Goal: Information Seeking & Learning: Learn about a topic

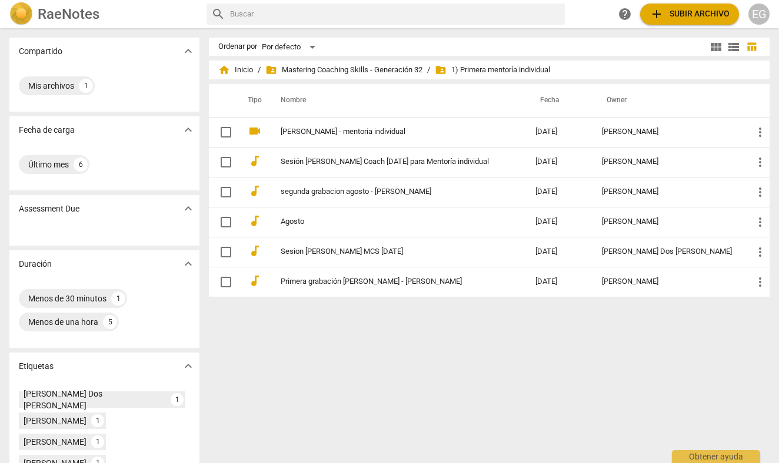
click at [490, 68] on span "folder_shared 1) Primera mentoría individual" at bounding box center [492, 70] width 115 height 12
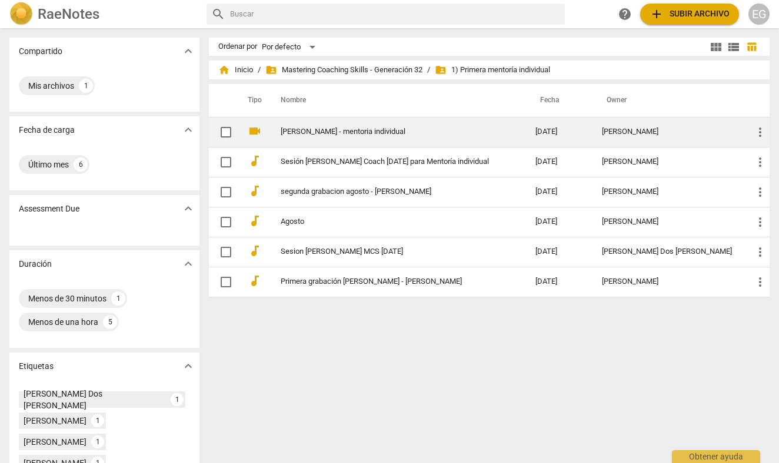
click at [335, 128] on link "[PERSON_NAME] - mentoria individual" at bounding box center [387, 132] width 212 height 9
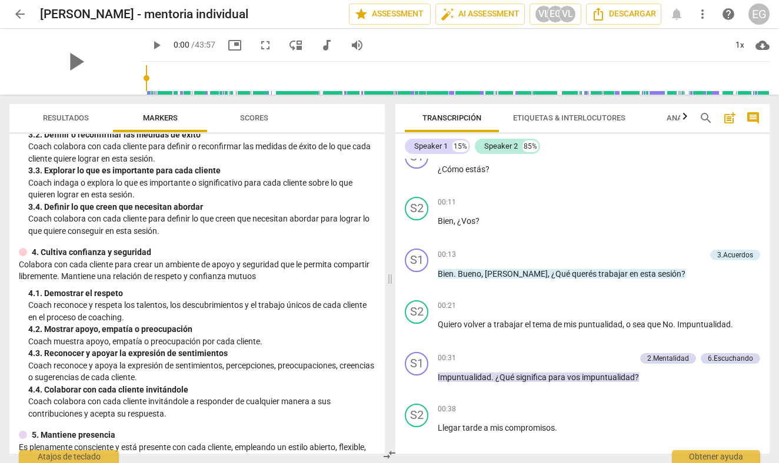
scroll to position [208, 0]
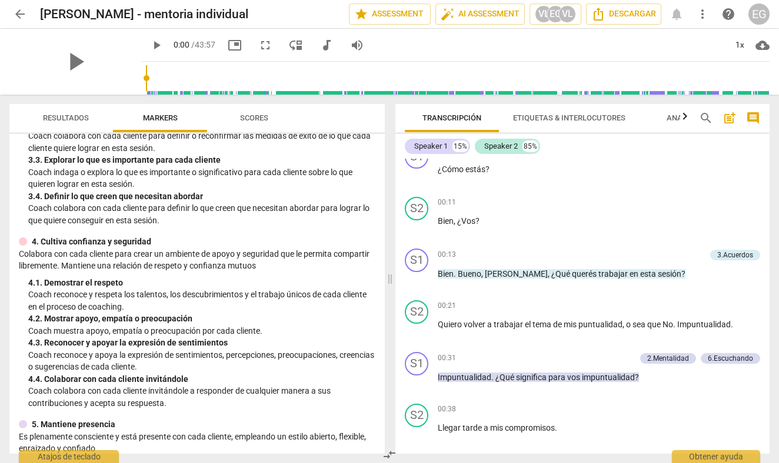
click at [69, 116] on span "Resultados" at bounding box center [66, 117] width 46 height 9
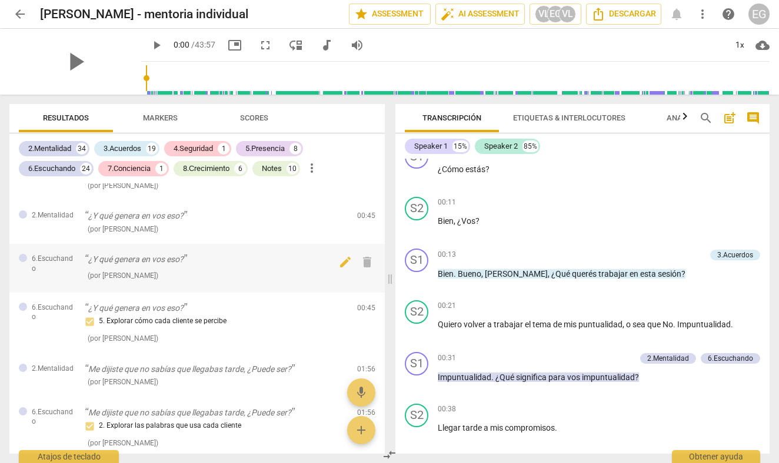
scroll to position [273, 0]
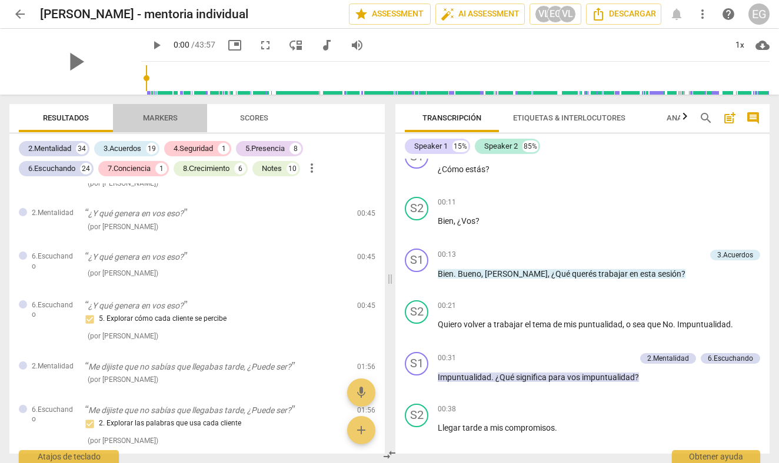
click at [162, 121] on span "Markers" at bounding box center [160, 117] width 35 height 9
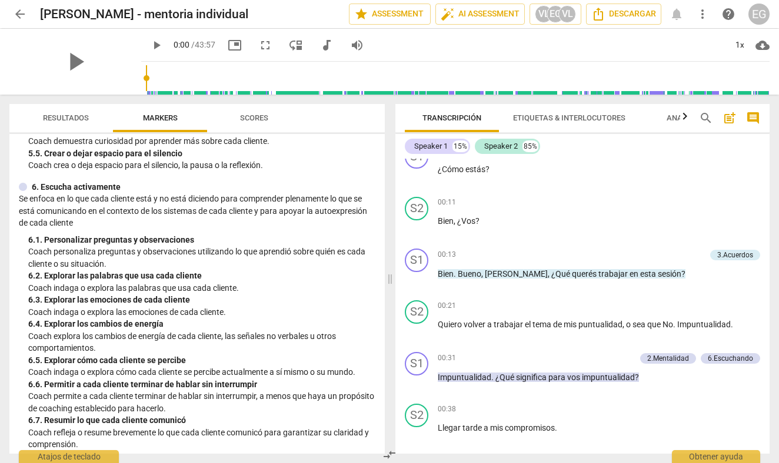
scroll to position [624, 0]
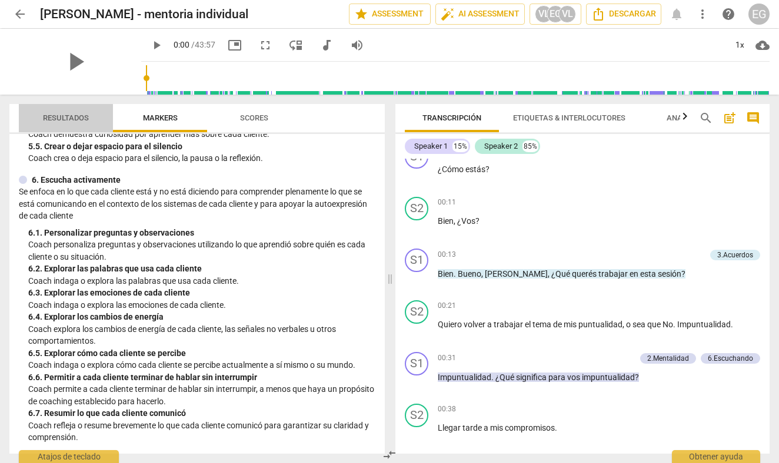
click at [71, 115] on span "Resultados" at bounding box center [66, 117] width 46 height 9
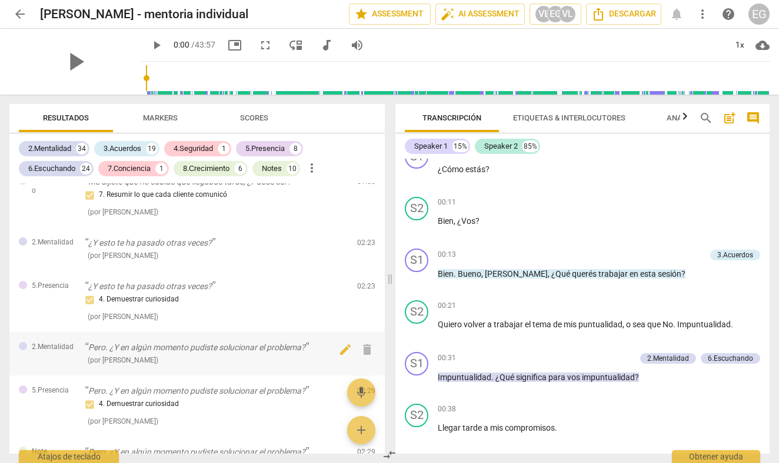
scroll to position [565, 0]
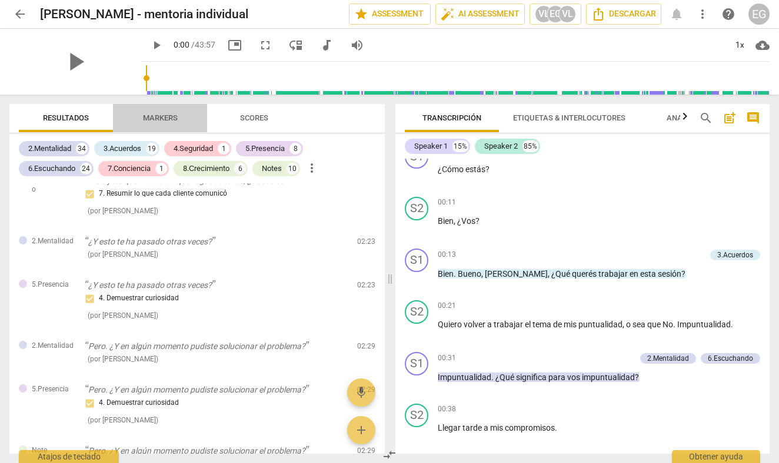
click at [171, 113] on span "Markers" at bounding box center [160, 117] width 35 height 9
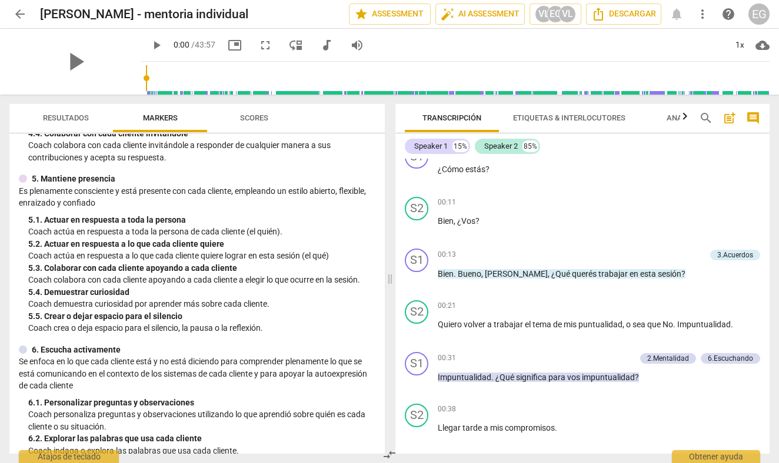
scroll to position [458, 0]
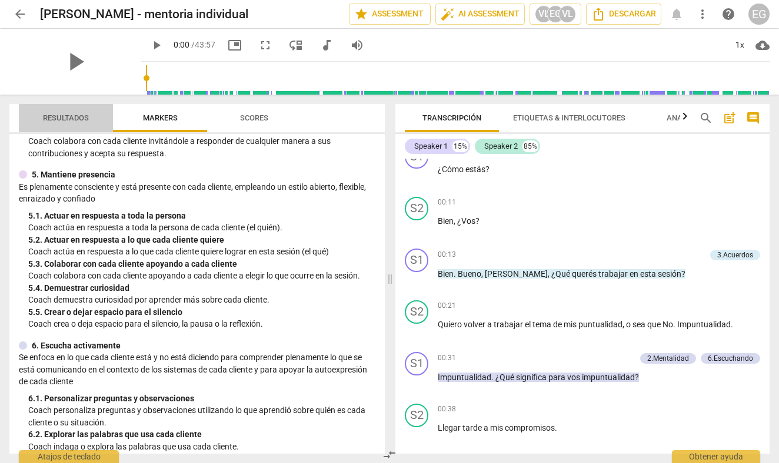
click at [76, 123] on span "Resultados" at bounding box center [66, 119] width 74 height 16
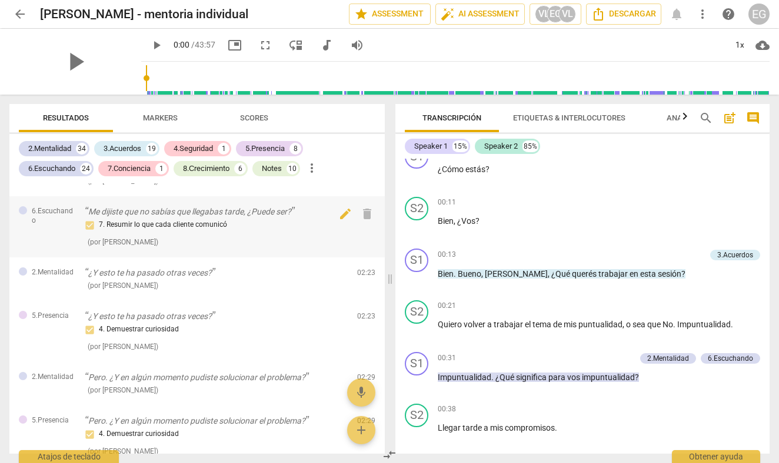
scroll to position [539, 0]
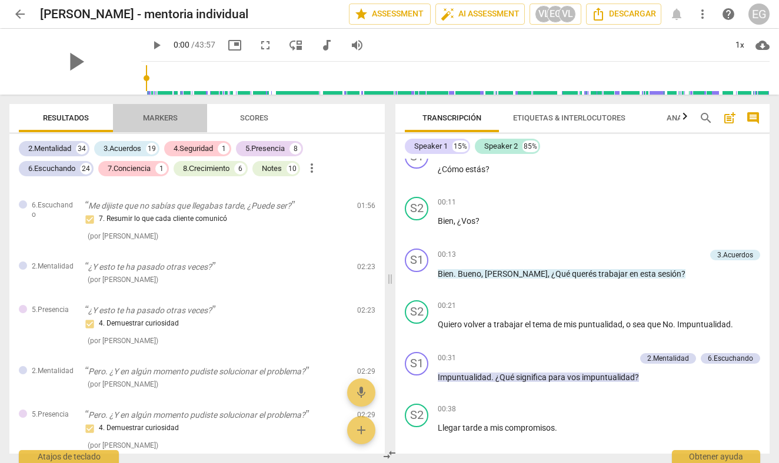
click at [163, 118] on span "Markers" at bounding box center [160, 117] width 35 height 9
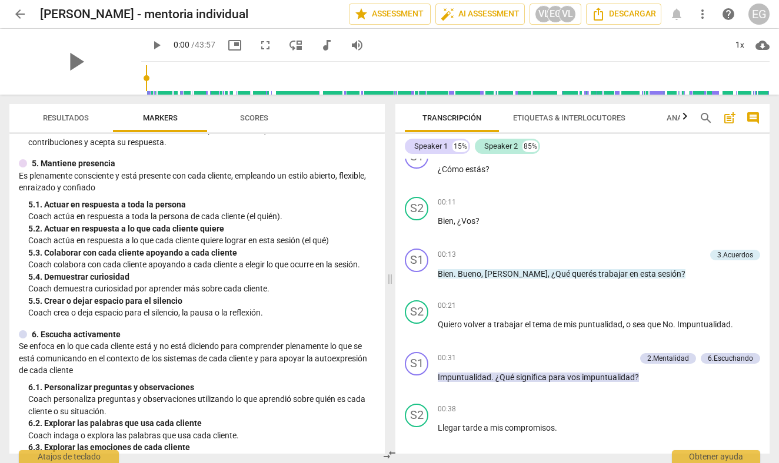
scroll to position [463, 0]
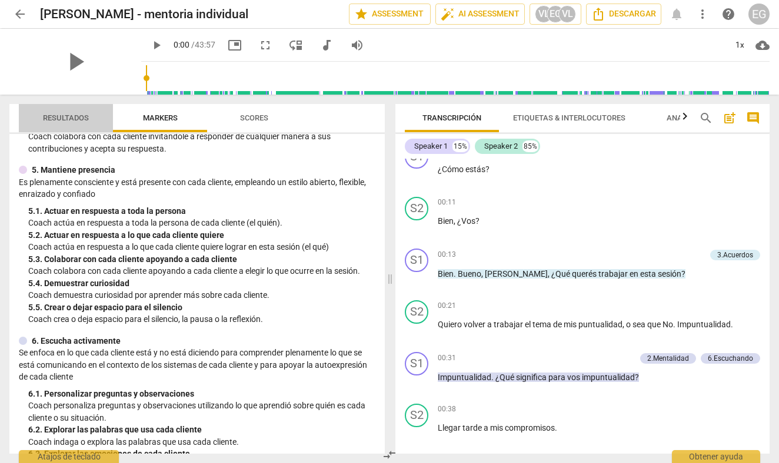
click at [66, 119] on span "Resultados" at bounding box center [66, 117] width 46 height 9
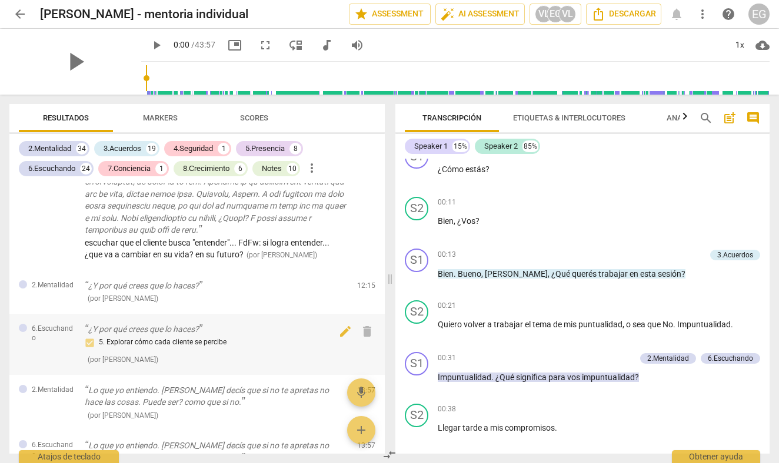
scroll to position [2285, 0]
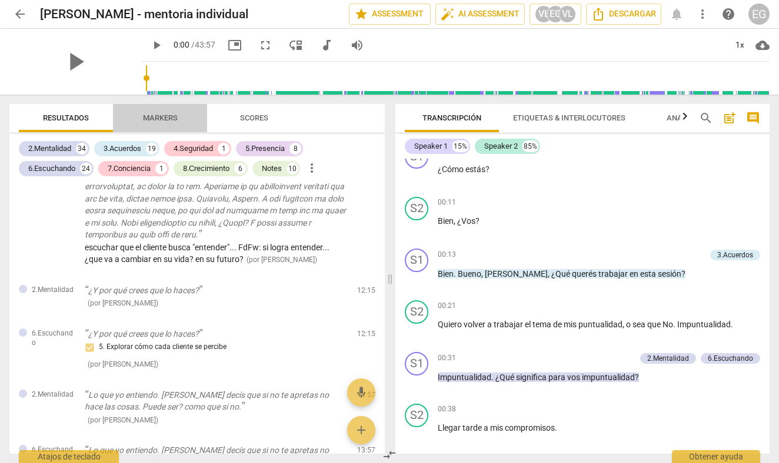
click at [156, 118] on span "Markers" at bounding box center [160, 117] width 35 height 9
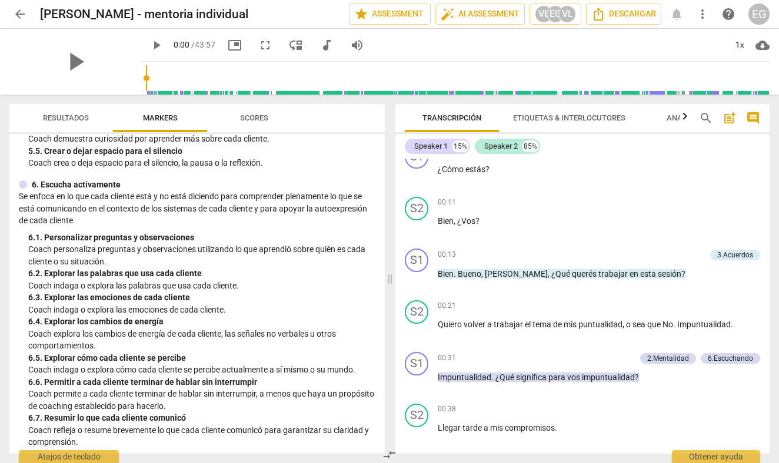
scroll to position [631, 0]
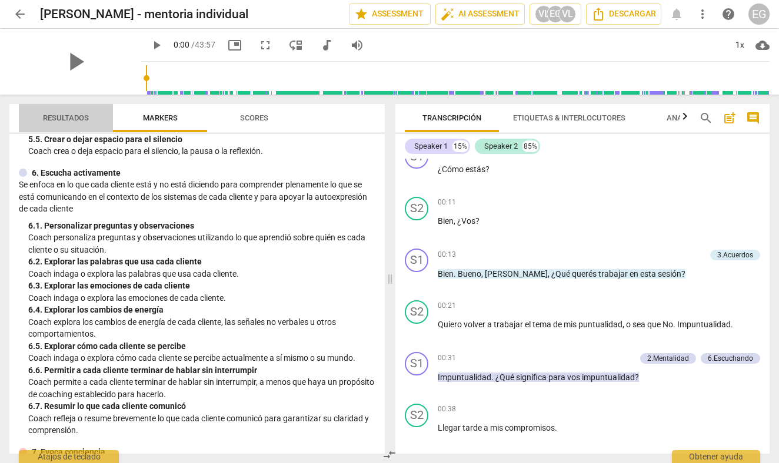
click at [58, 115] on span "Resultados" at bounding box center [66, 117] width 46 height 9
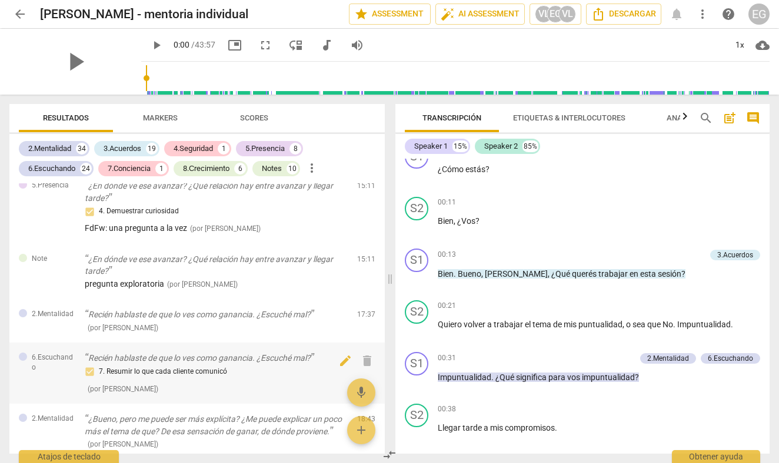
scroll to position [2680, 0]
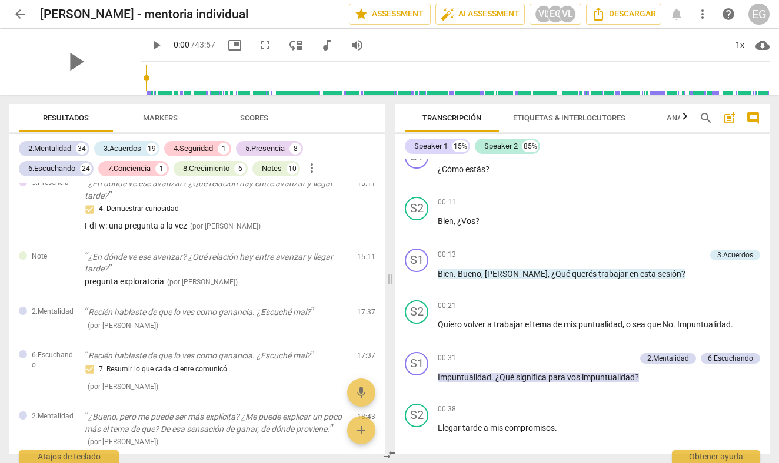
click at [159, 120] on span "Markers" at bounding box center [160, 117] width 35 height 9
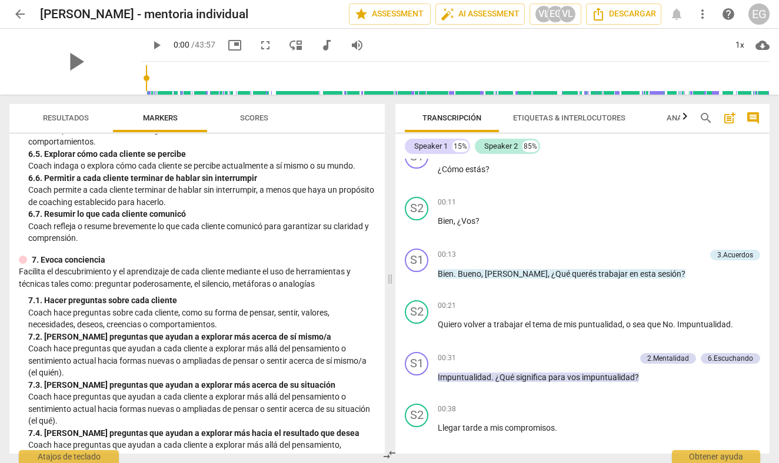
scroll to position [817, 0]
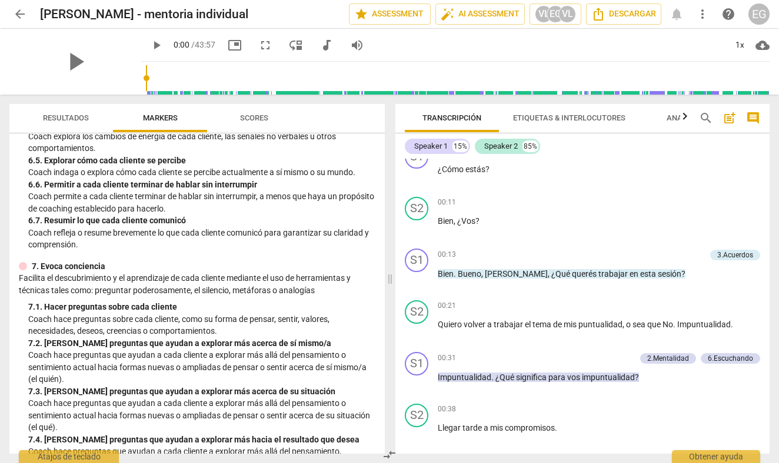
click at [72, 117] on span "Resultados" at bounding box center [66, 117] width 46 height 9
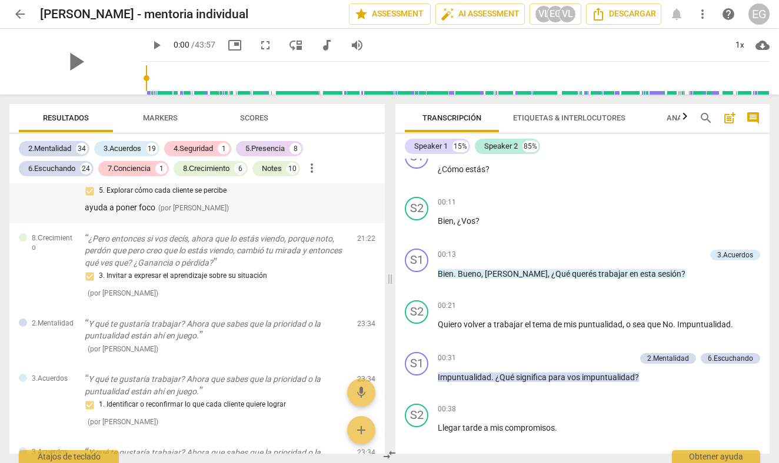
scroll to position [3062, 0]
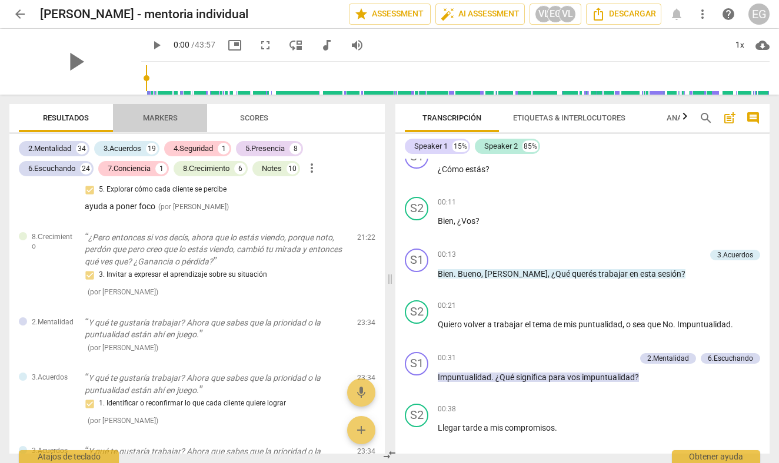
click at [168, 117] on span "Markers" at bounding box center [160, 117] width 35 height 9
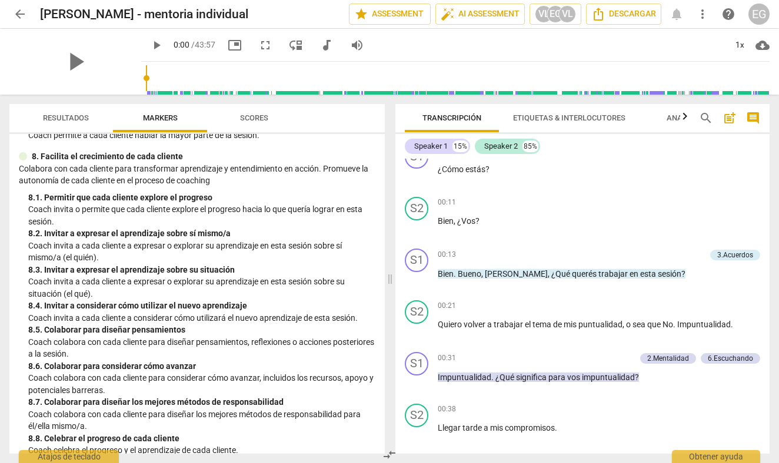
scroll to position [1236, 0]
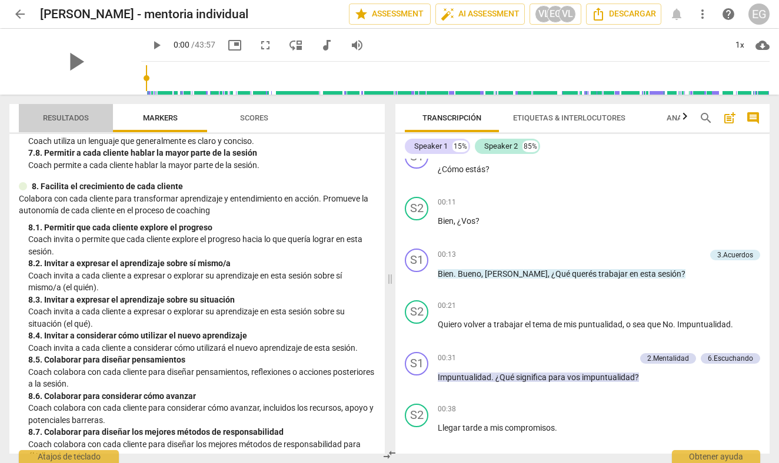
click at [78, 116] on span "Resultados" at bounding box center [66, 117] width 46 height 9
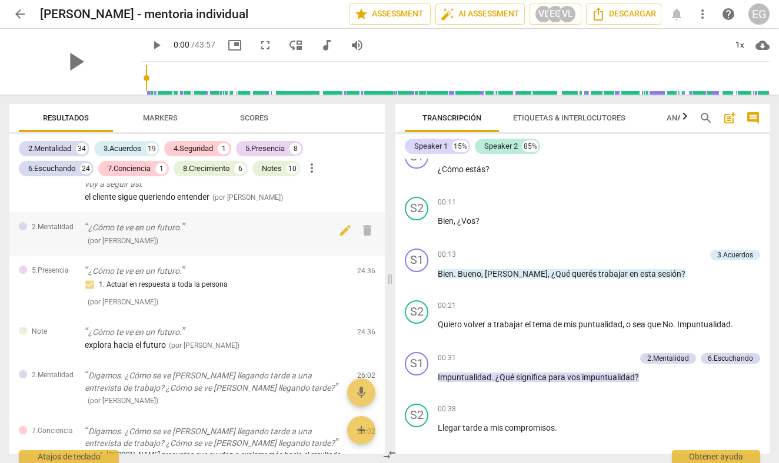
scroll to position [3472, 0]
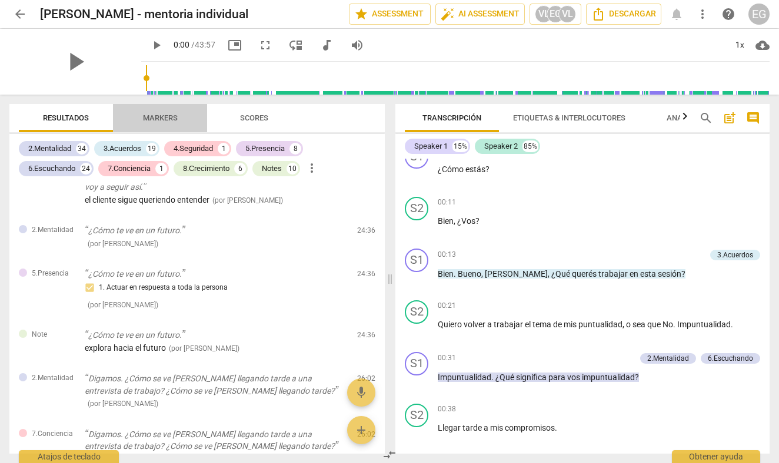
click at [165, 115] on span "Markers" at bounding box center [160, 117] width 35 height 9
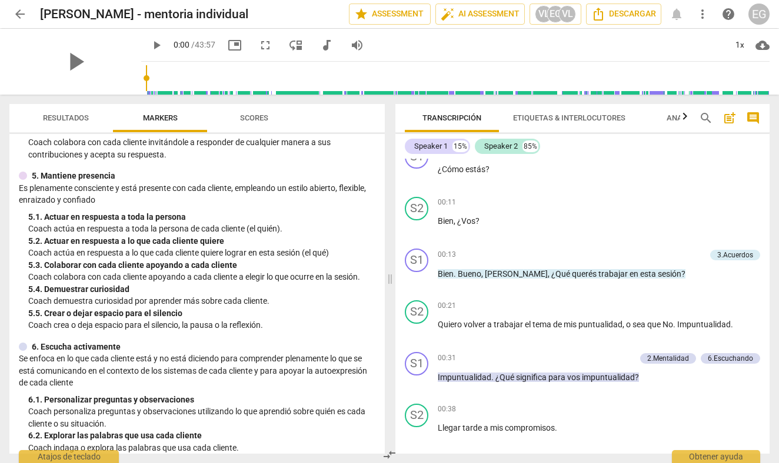
scroll to position [450, 0]
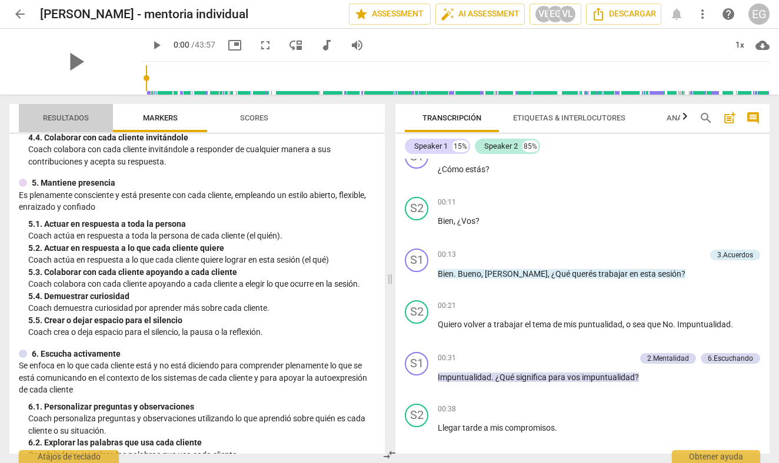
click at [77, 115] on span "Resultados" at bounding box center [66, 117] width 46 height 9
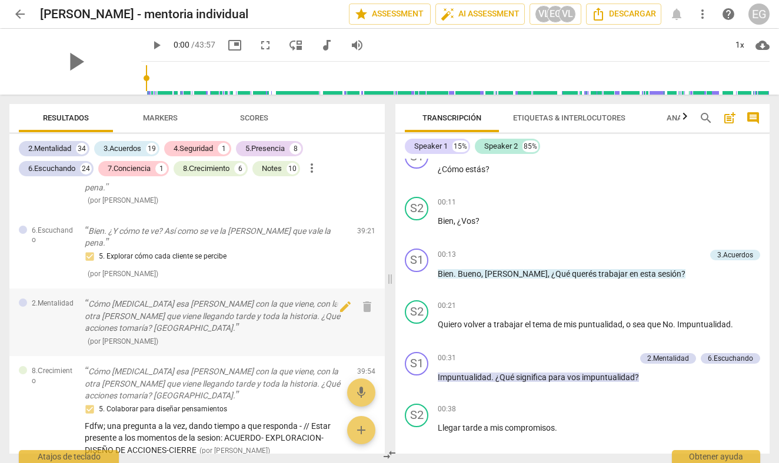
scroll to position [5642, 0]
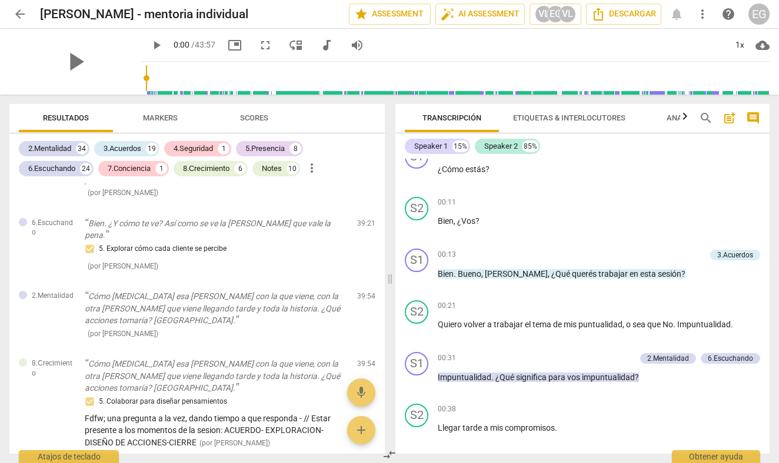
click at [163, 116] on span "Markers" at bounding box center [160, 117] width 35 height 9
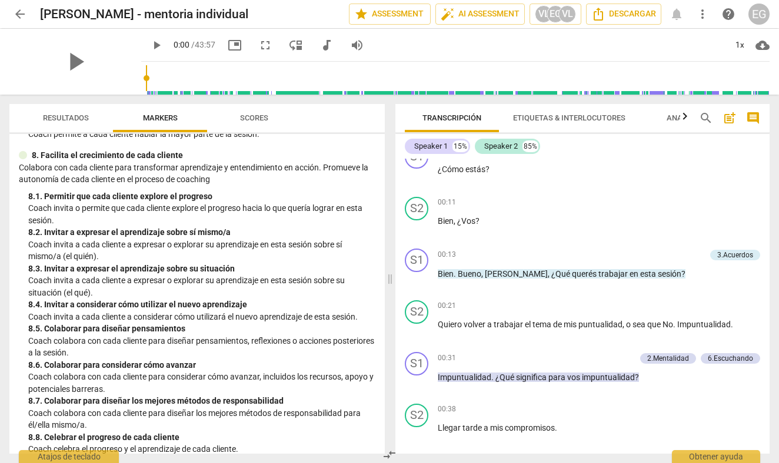
scroll to position [1266, 0]
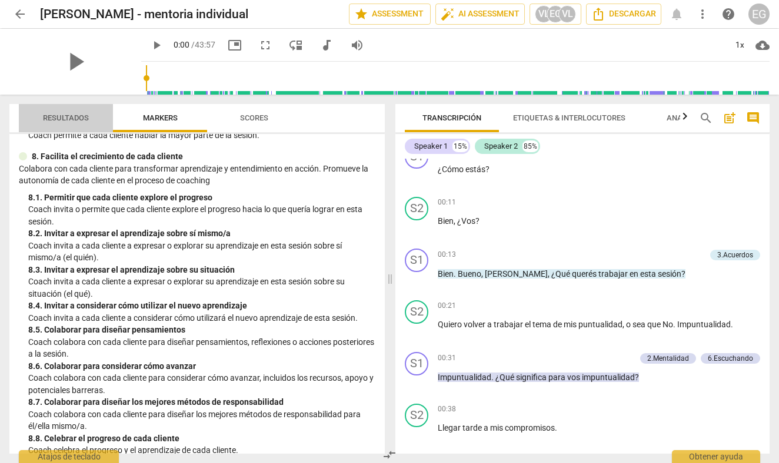
click at [75, 113] on span "Resultados" at bounding box center [66, 117] width 46 height 9
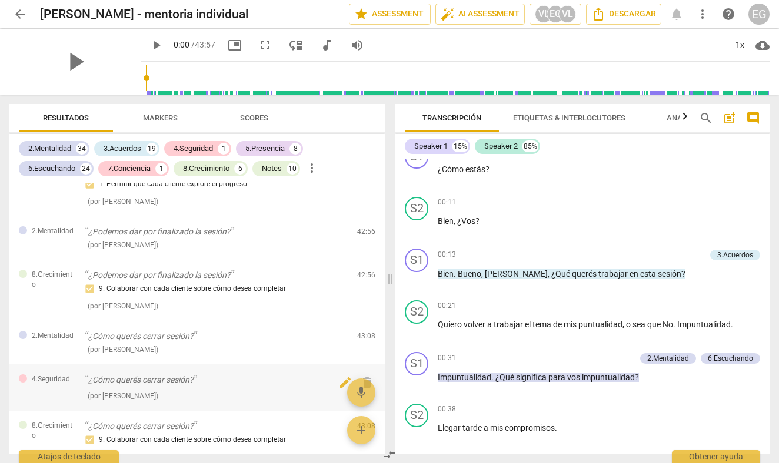
scroll to position [0, 0]
click at [163, 112] on span "Markers" at bounding box center [160, 119] width 63 height 16
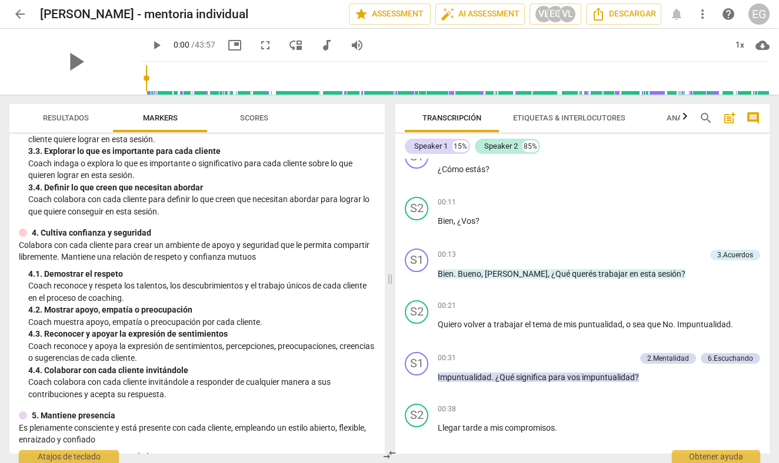
scroll to position [218, 0]
click at [65, 116] on span "Resultados" at bounding box center [66, 117] width 46 height 9
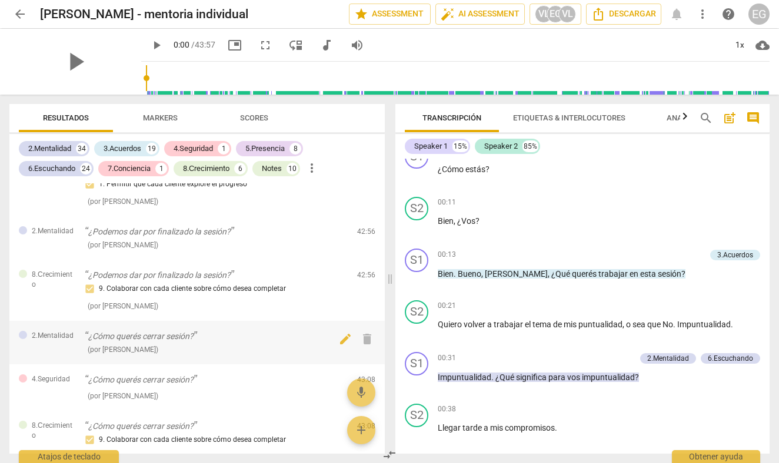
scroll to position [0, 0]
click at [19, 15] on span "arrow_back" at bounding box center [20, 14] width 14 height 14
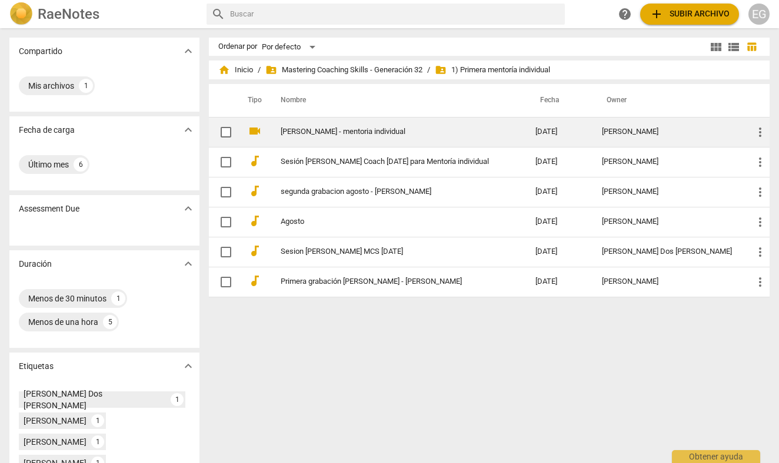
click at [299, 133] on link "[PERSON_NAME] - mentoria individual" at bounding box center [387, 132] width 212 height 9
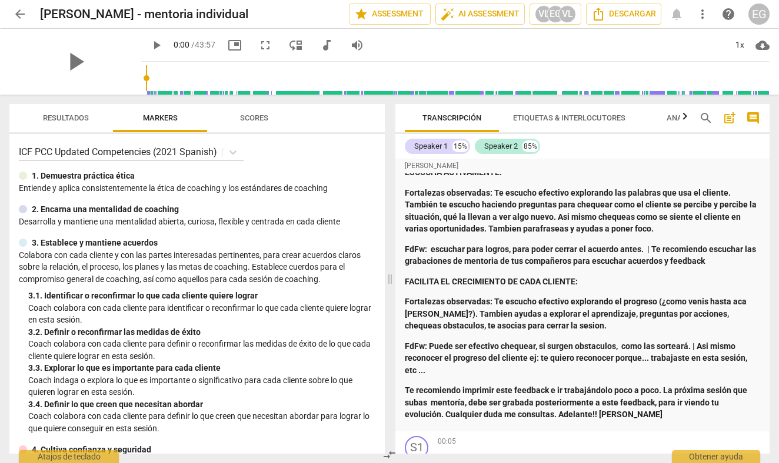
scroll to position [409, 0]
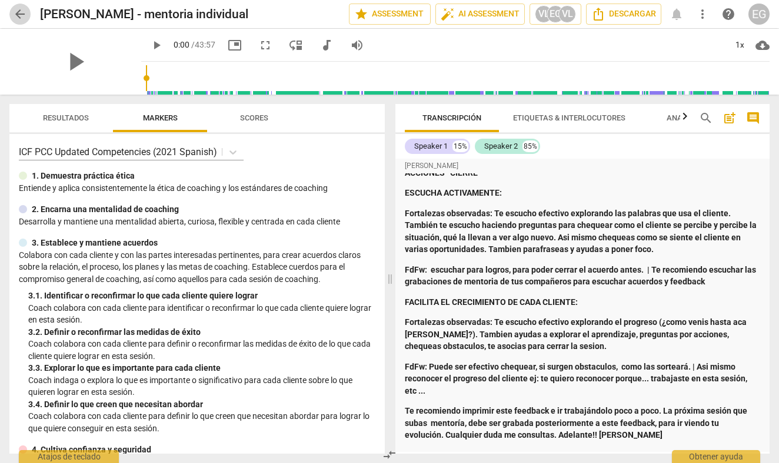
click at [20, 15] on span "arrow_back" at bounding box center [20, 14] width 14 height 14
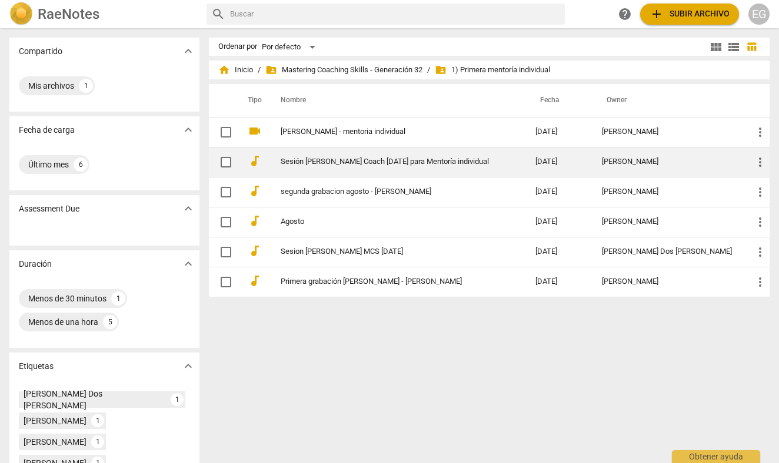
click at [299, 159] on link "Sesión [PERSON_NAME] Coach [DATE] para Mentoría individual" at bounding box center [387, 162] width 212 height 9
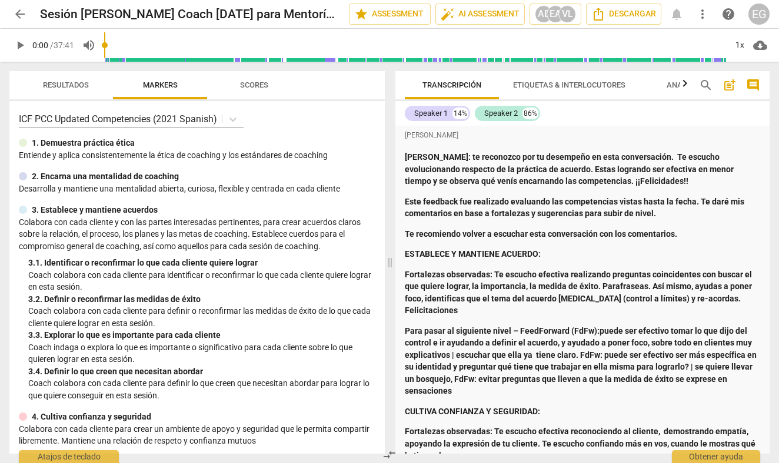
click at [82, 82] on span "Resultados" at bounding box center [66, 85] width 46 height 9
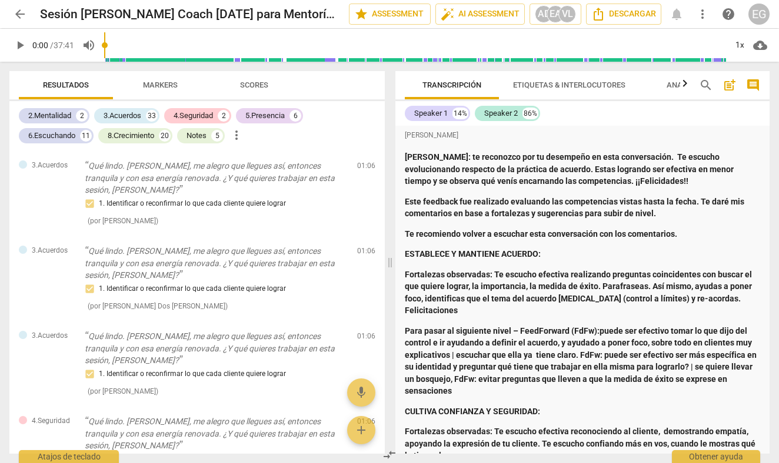
click at [23, 11] on span "arrow_back" at bounding box center [20, 14] width 14 height 14
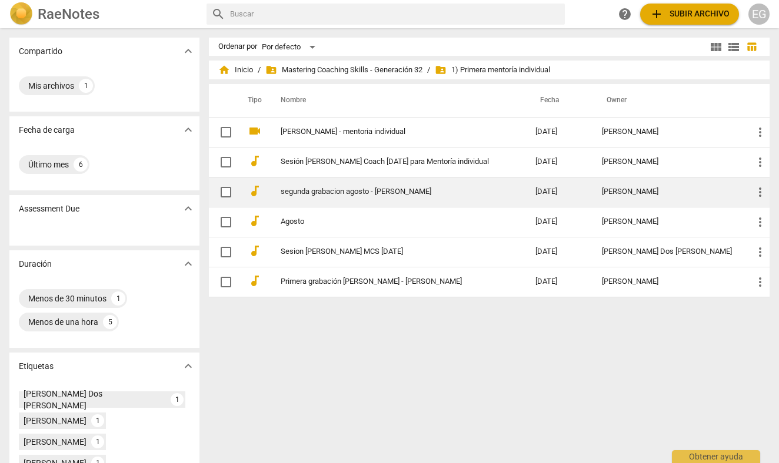
click at [296, 192] on link "segunda grabacion agosto - [PERSON_NAME]" at bounding box center [387, 192] width 212 height 9
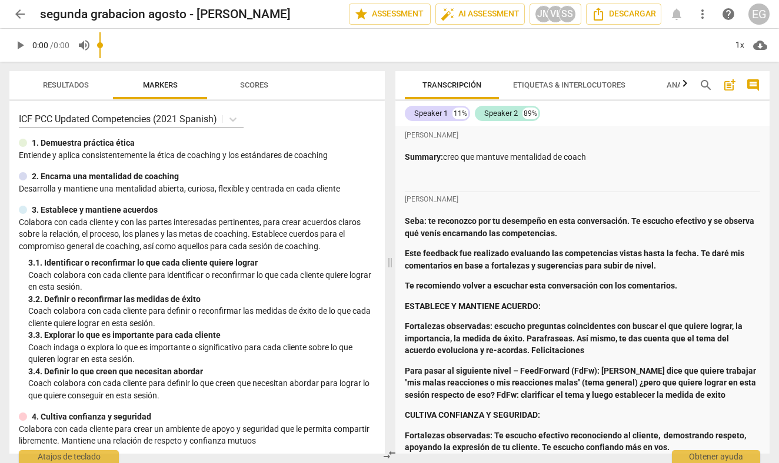
click at [63, 80] on span "Resultados" at bounding box center [66, 86] width 74 height 16
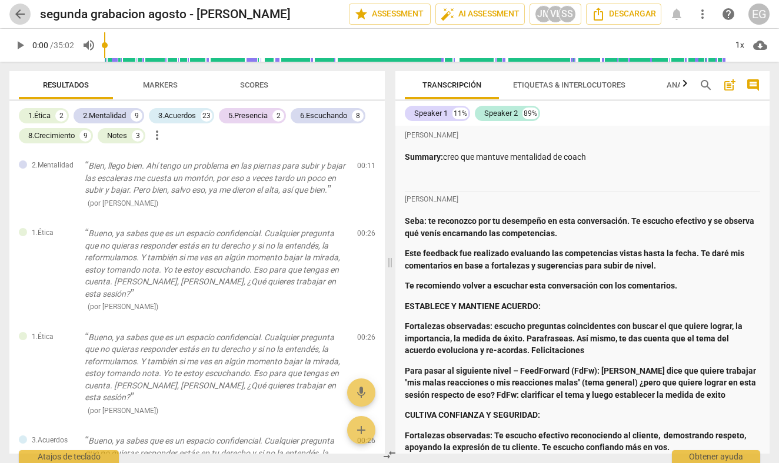
click at [23, 10] on span "arrow_back" at bounding box center [20, 14] width 14 height 14
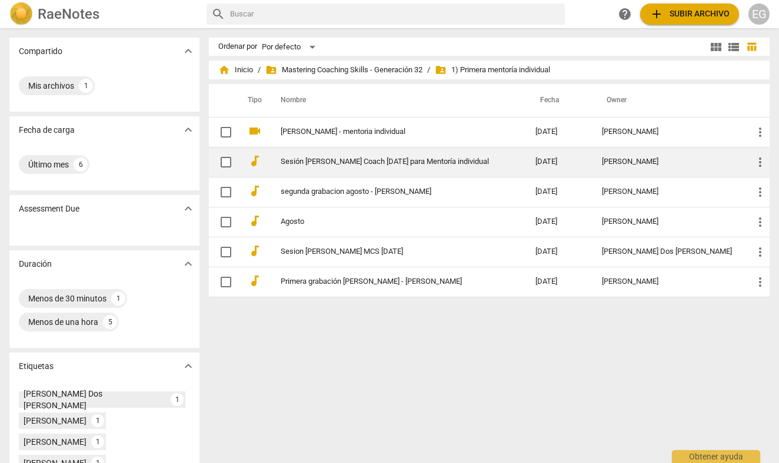
click at [310, 163] on link "Sesión [PERSON_NAME] Coach [DATE] para Mentoría individual" at bounding box center [387, 162] width 212 height 9
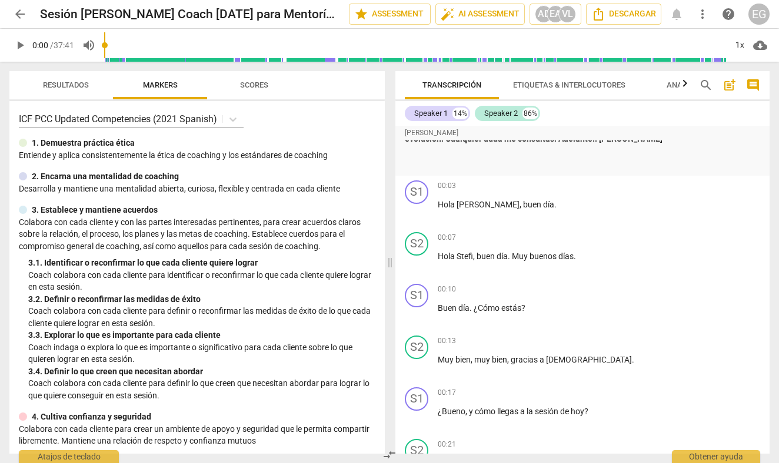
scroll to position [830, 0]
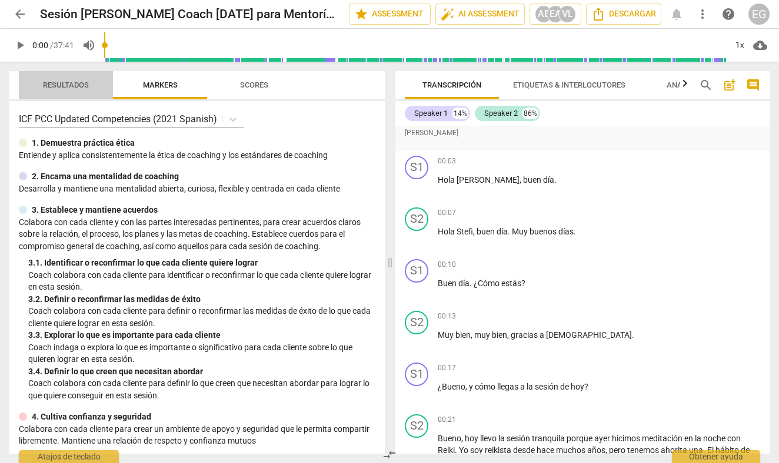
click at [72, 84] on span "Resultados" at bounding box center [66, 85] width 46 height 9
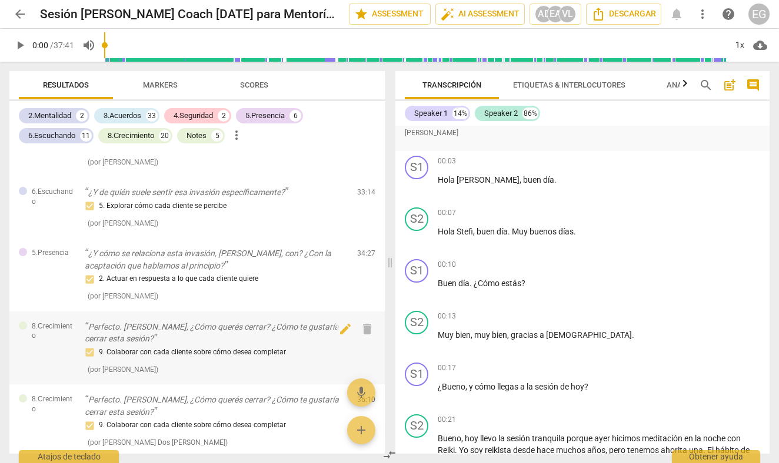
scroll to position [6232, 0]
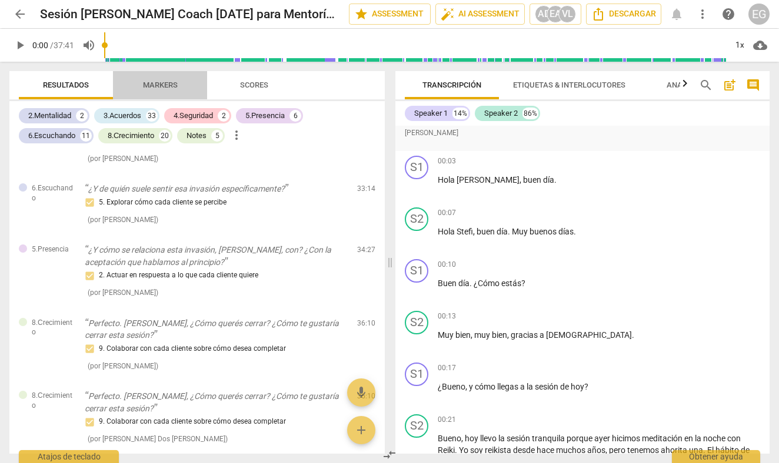
click at [158, 83] on span "Markers" at bounding box center [160, 85] width 35 height 9
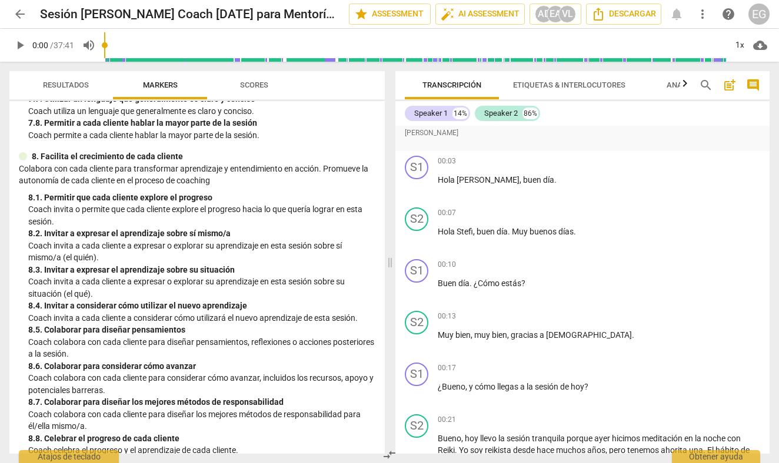
scroll to position [0, 0]
click at [77, 81] on span "Resultados" at bounding box center [66, 85] width 46 height 9
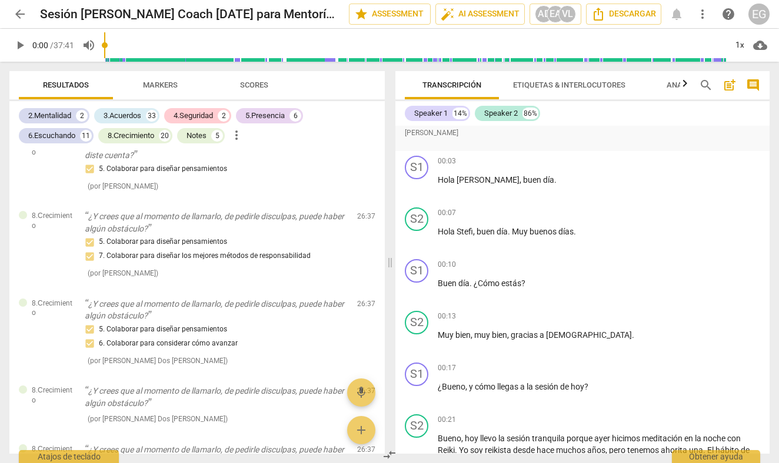
scroll to position [5341, 0]
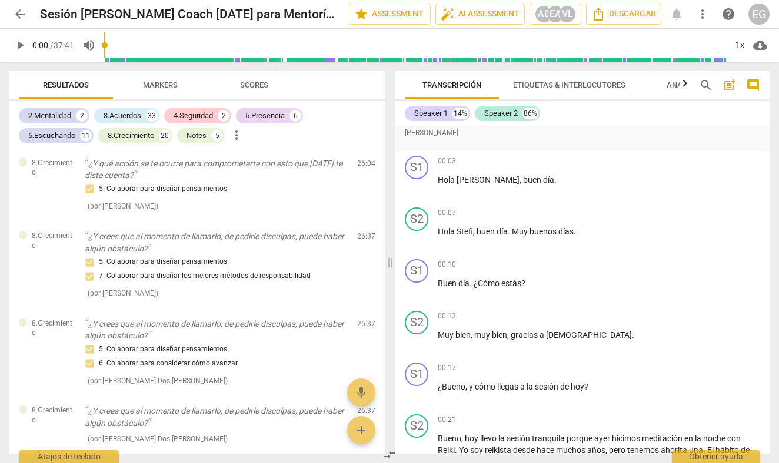
click at [20, 14] on span "arrow_back" at bounding box center [20, 14] width 14 height 14
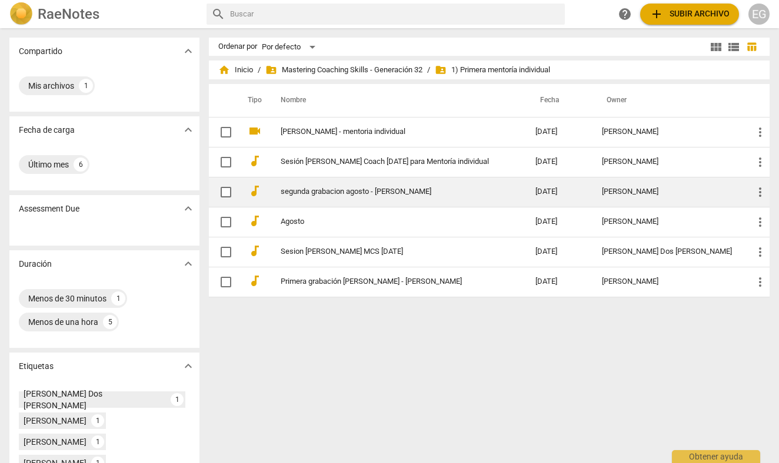
click at [315, 191] on link "segunda grabacion agosto - [PERSON_NAME]" at bounding box center [387, 192] width 212 height 9
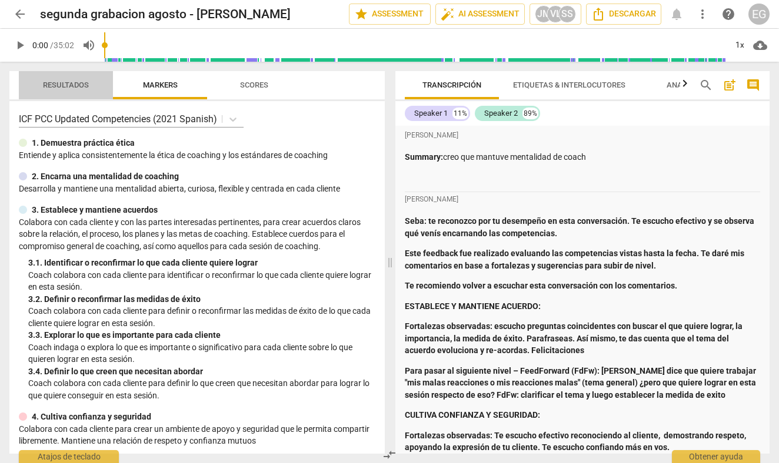
click at [71, 84] on span "Resultados" at bounding box center [66, 85] width 46 height 9
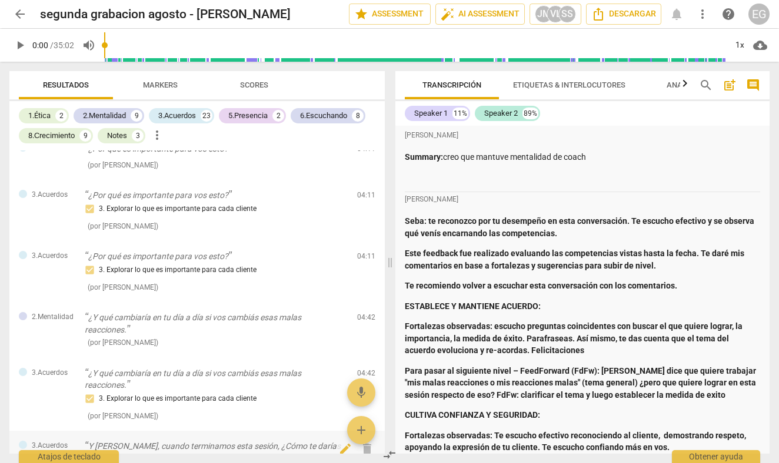
scroll to position [1261, 0]
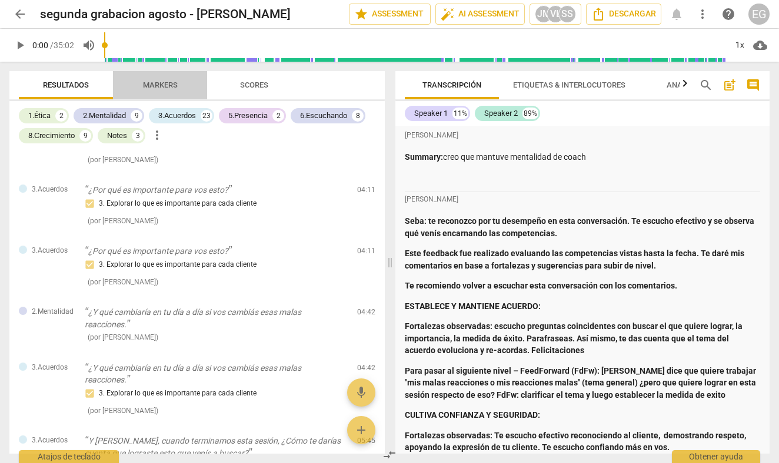
click at [165, 80] on span "Markers" at bounding box center [160, 86] width 63 height 16
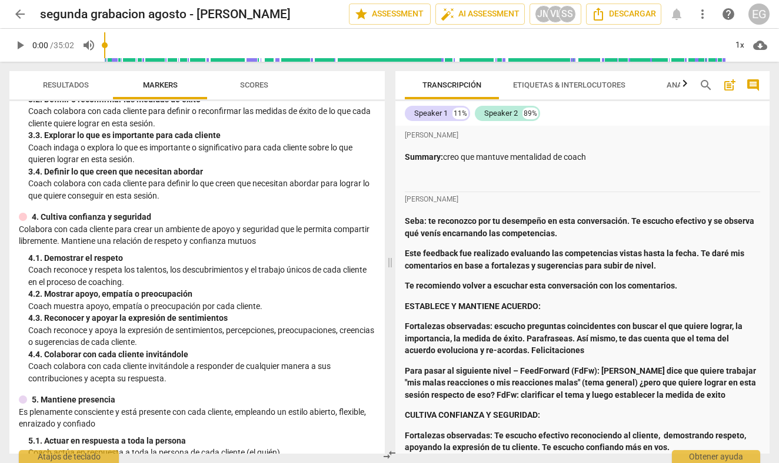
scroll to position [202, 0]
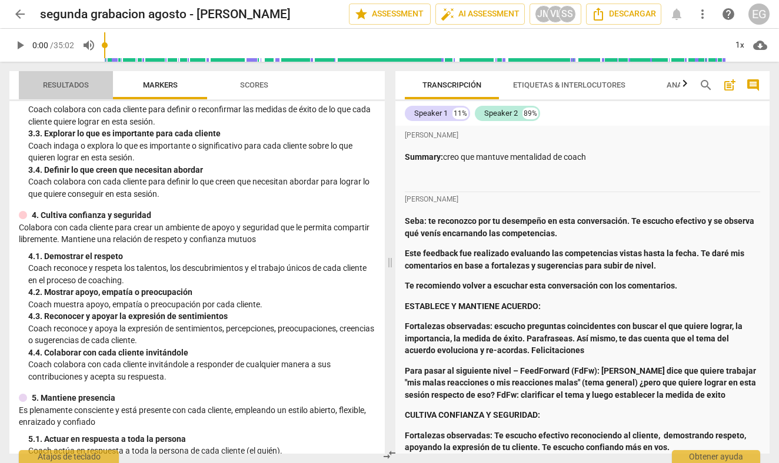
click at [76, 82] on span "Resultados" at bounding box center [66, 85] width 46 height 9
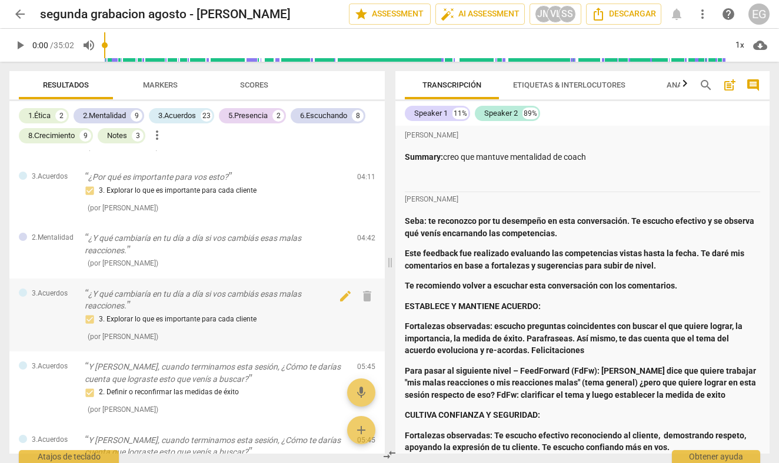
scroll to position [1335, 0]
click at [169, 86] on span "Markers" at bounding box center [160, 85] width 35 height 9
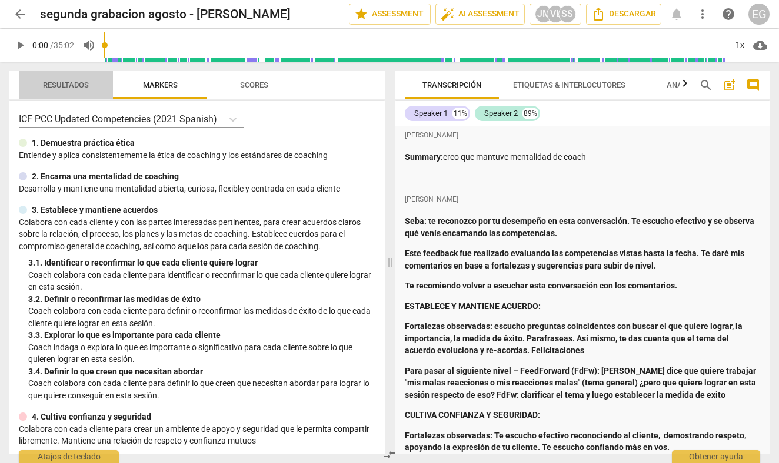
click at [85, 82] on span "Resultados" at bounding box center [66, 85] width 46 height 9
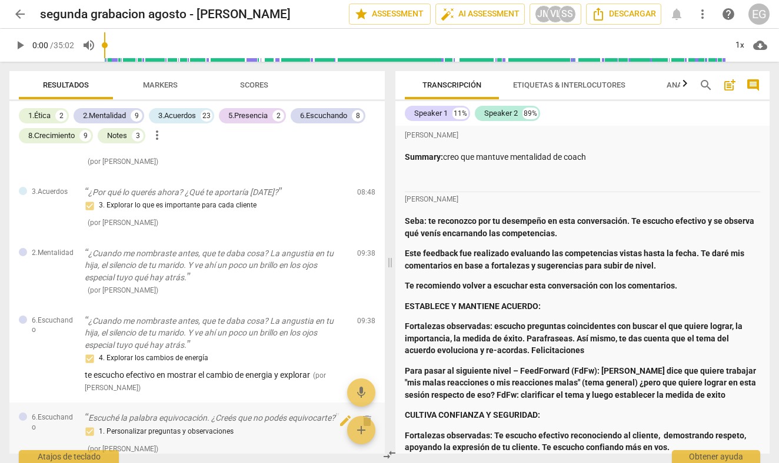
scroll to position [2271, 0]
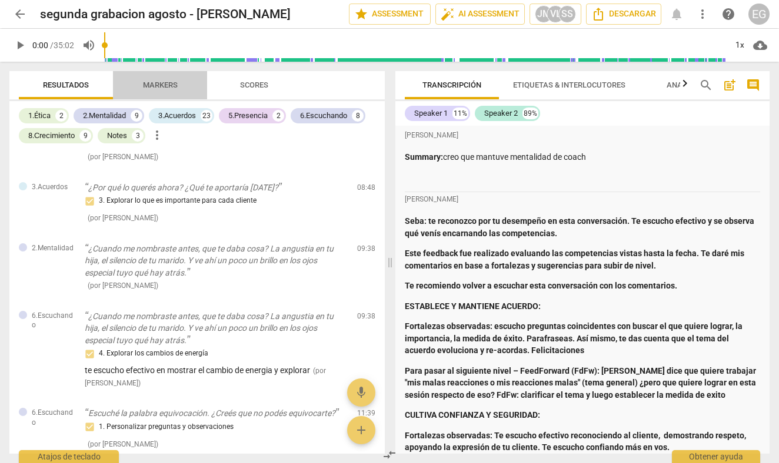
click at [163, 82] on span "Markers" at bounding box center [160, 85] width 35 height 9
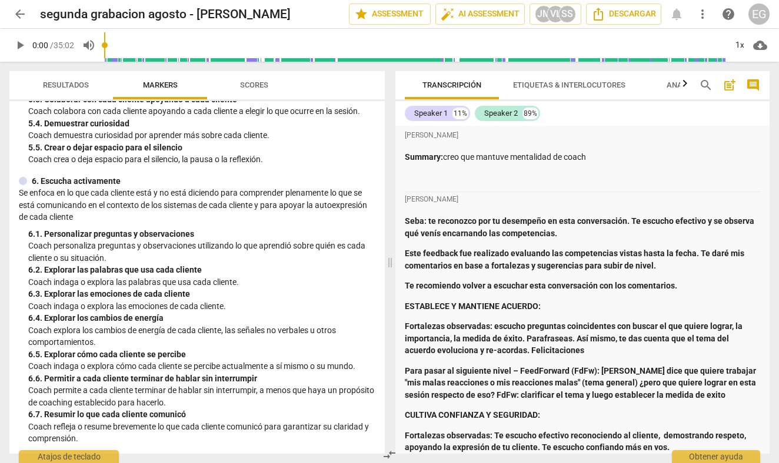
scroll to position [592, 0]
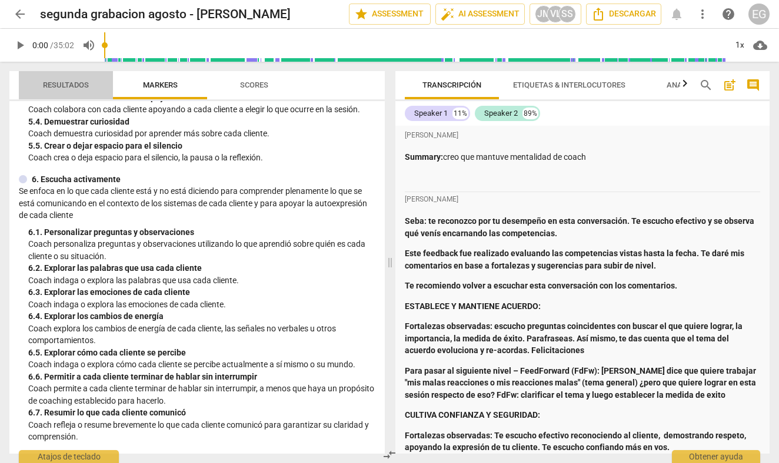
click at [71, 85] on span "Resultados" at bounding box center [66, 85] width 46 height 9
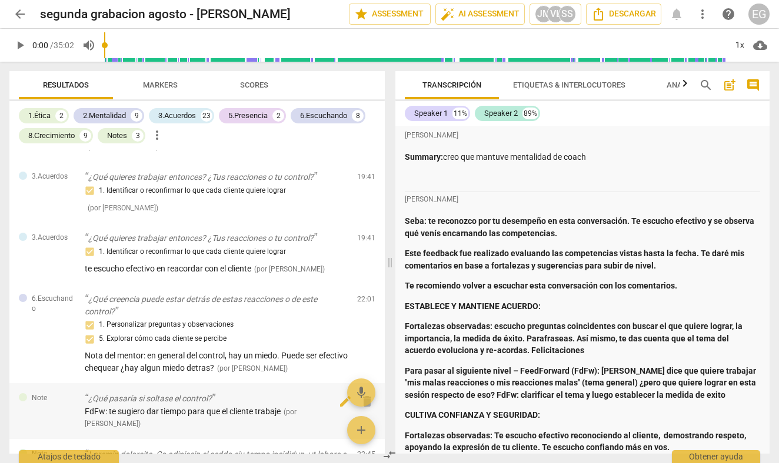
scroll to position [2926, 0]
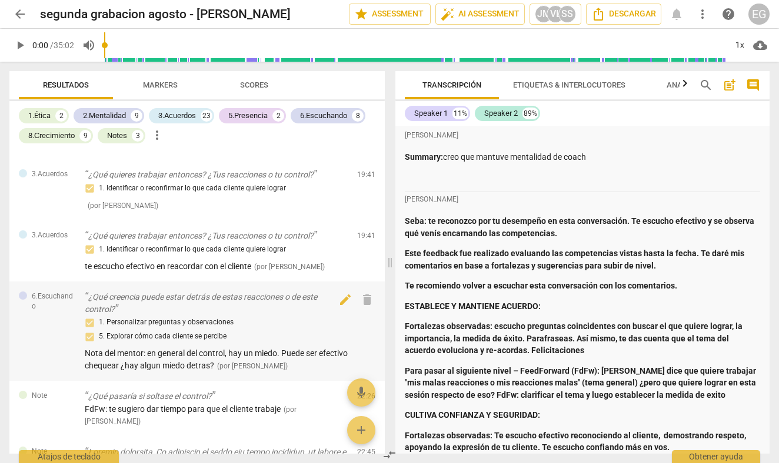
click at [232, 349] on span "Nota del mentor: en general del control, hay un miedo. Puede ser efectivo chequ…" at bounding box center [216, 360] width 263 height 22
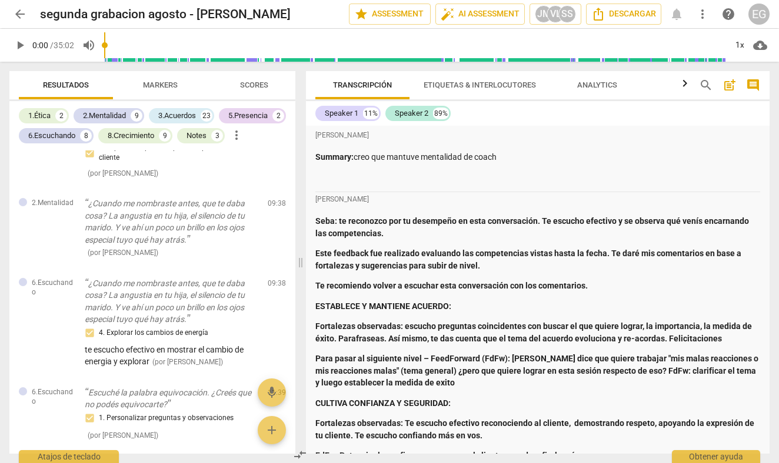
scroll to position [3858, 0]
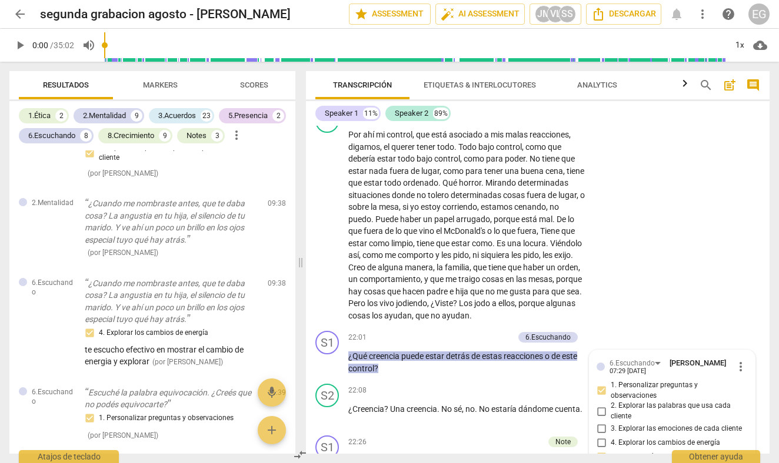
click at [65, 86] on span "Resultados" at bounding box center [66, 85] width 46 height 9
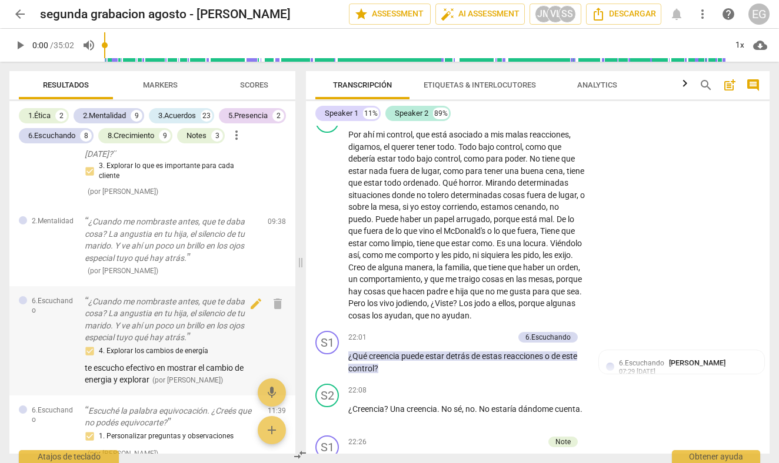
scroll to position [2902, 0]
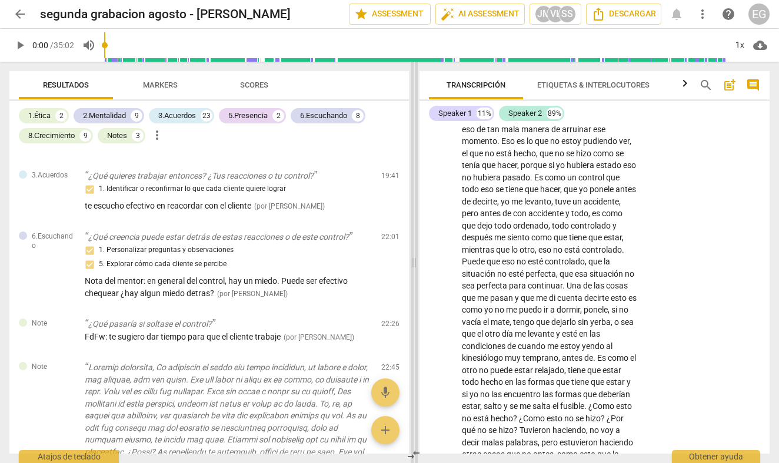
drag, startPoint x: 300, startPoint y: 173, endPoint x: 413, endPoint y: 165, distance: 113.8
click at [413, 165] on span at bounding box center [413, 263] width 7 height 402
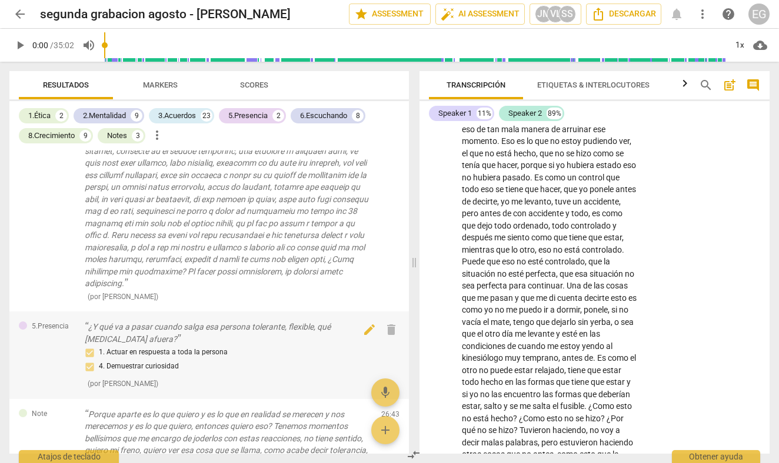
scroll to position [3257, 0]
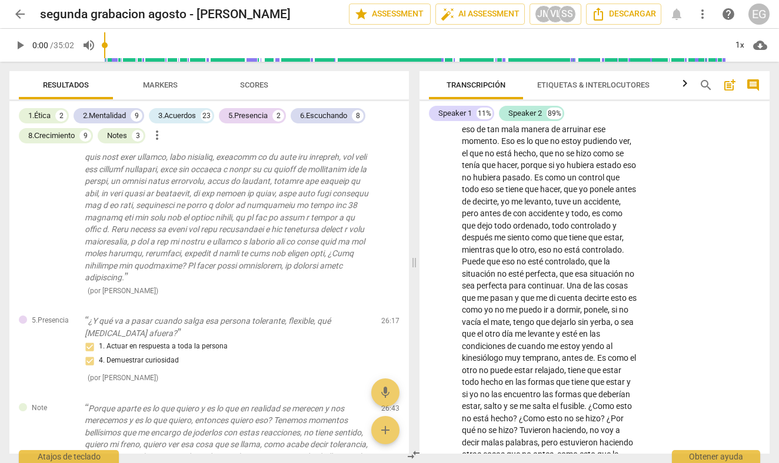
click at [159, 85] on span "Markers" at bounding box center [160, 85] width 35 height 9
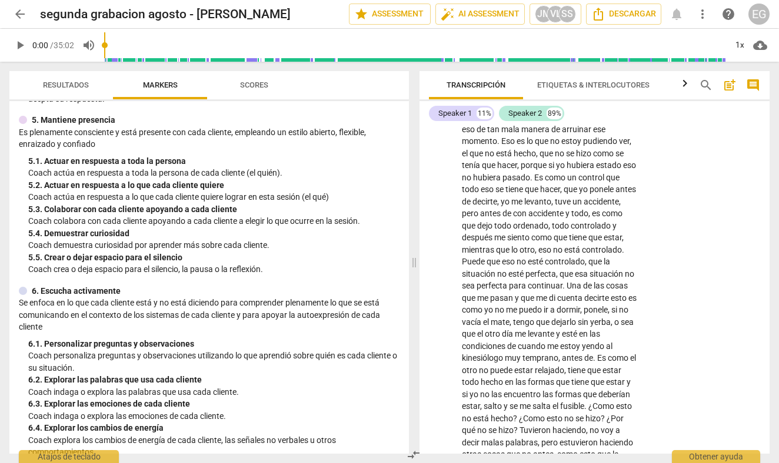
scroll to position [473, 0]
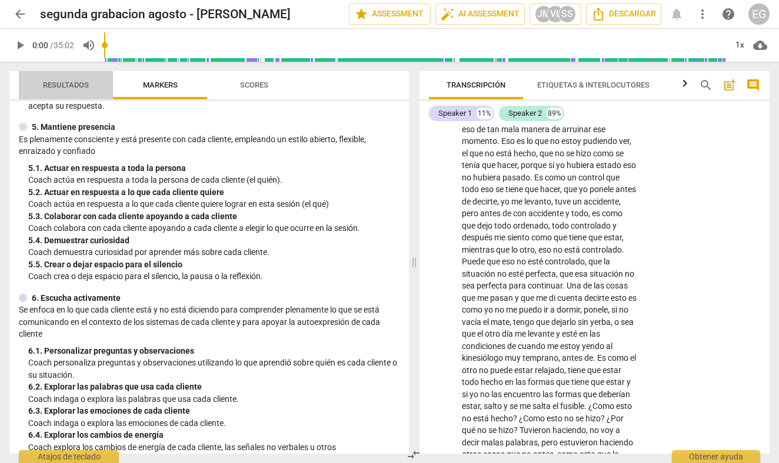
click at [61, 81] on span "Resultados" at bounding box center [66, 85] width 46 height 9
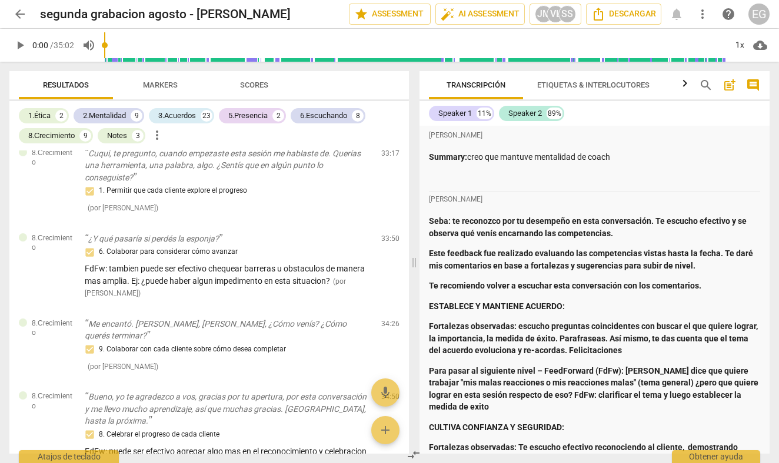
scroll to position [0, 0]
drag, startPoint x: 414, startPoint y: 165, endPoint x: 397, endPoint y: 165, distance: 17.1
click at [412, 165] on span at bounding box center [413, 263] width 7 height 402
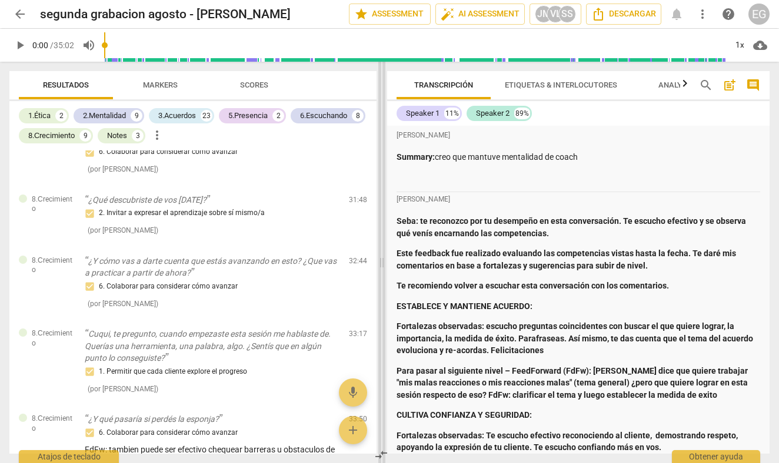
drag, startPoint x: 412, startPoint y: 161, endPoint x: 382, endPoint y: 159, distance: 30.0
click at [382, 159] on span at bounding box center [381, 263] width 7 height 402
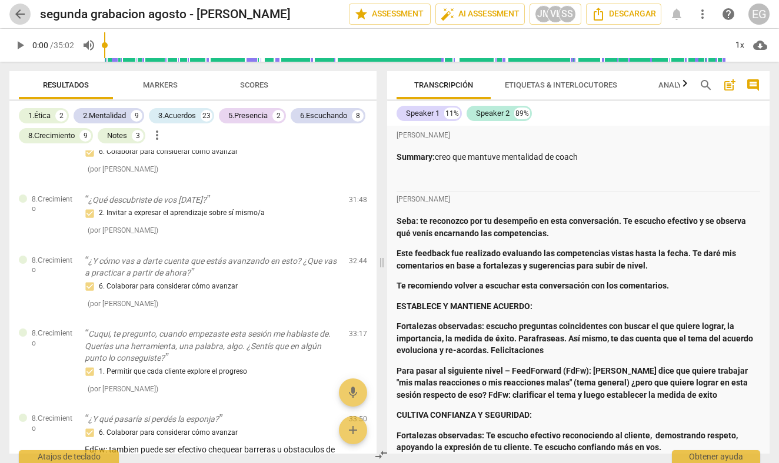
click at [19, 16] on span "arrow_back" at bounding box center [20, 14] width 14 height 14
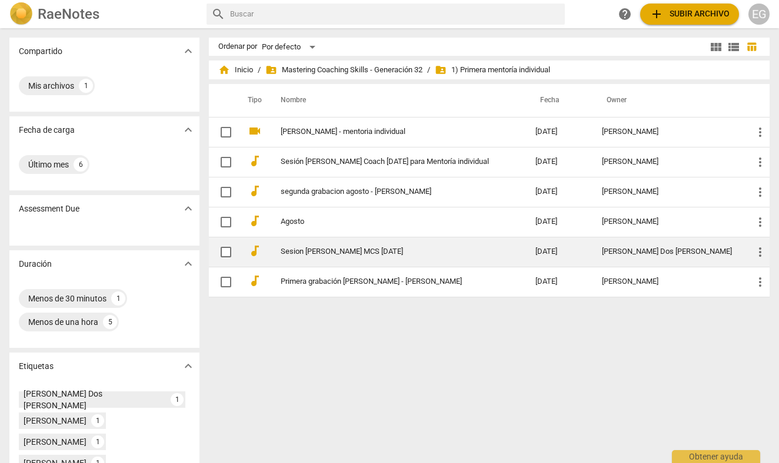
click at [315, 254] on link "Sesion [PERSON_NAME] MCS [DATE]" at bounding box center [387, 252] width 212 height 9
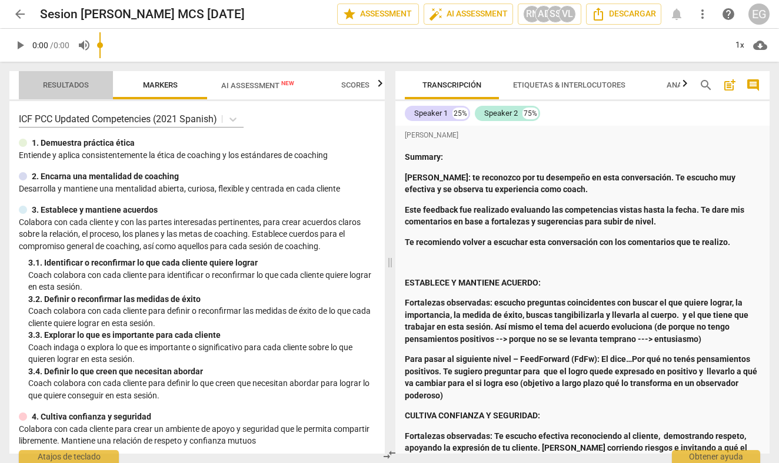
click at [55, 82] on span "Resultados" at bounding box center [66, 85] width 46 height 9
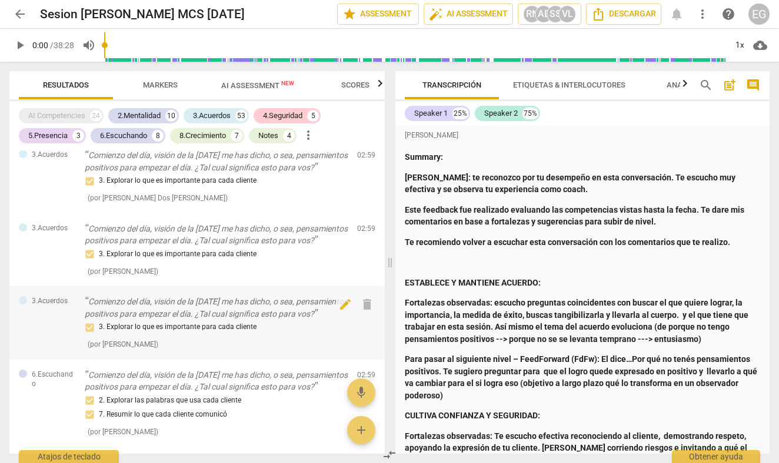
scroll to position [697, 0]
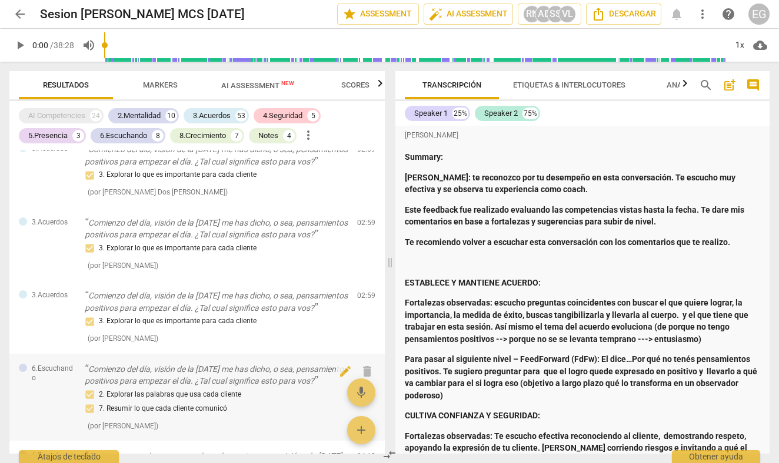
click at [66, 85] on button "Resultados" at bounding box center [66, 85] width 94 height 28
click at [21, 45] on span "pause" at bounding box center [20, 45] width 14 height 14
type input "8"
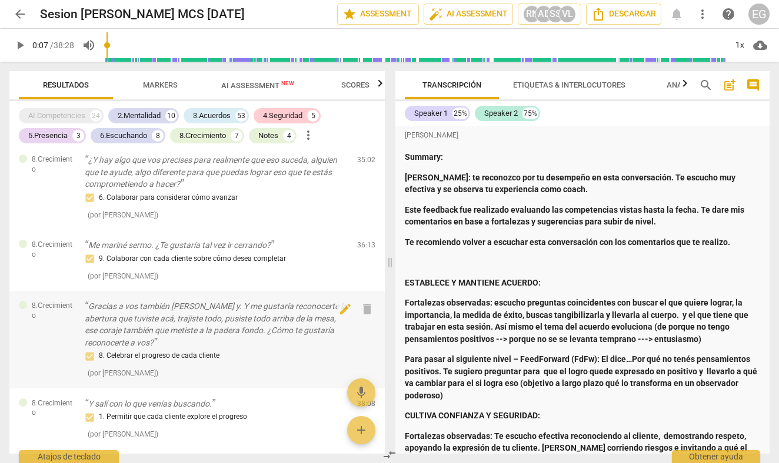
scroll to position [0, 0]
click at [18, 12] on span "arrow_back" at bounding box center [20, 14] width 14 height 14
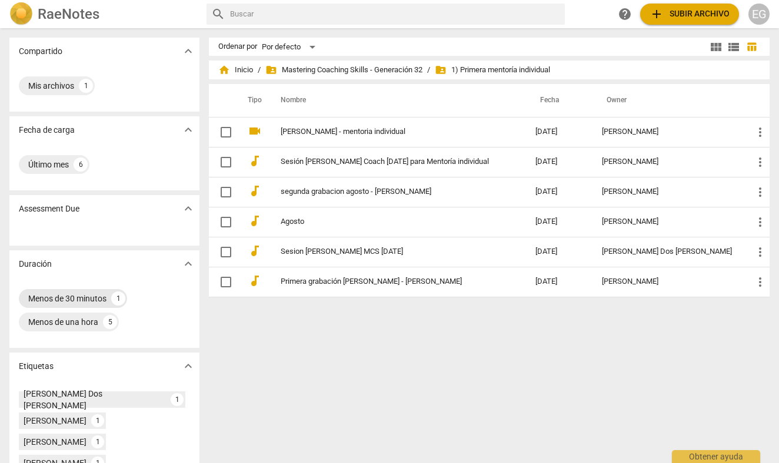
click at [54, 297] on div "Menos de 30 minutos" at bounding box center [67, 299] width 78 height 12
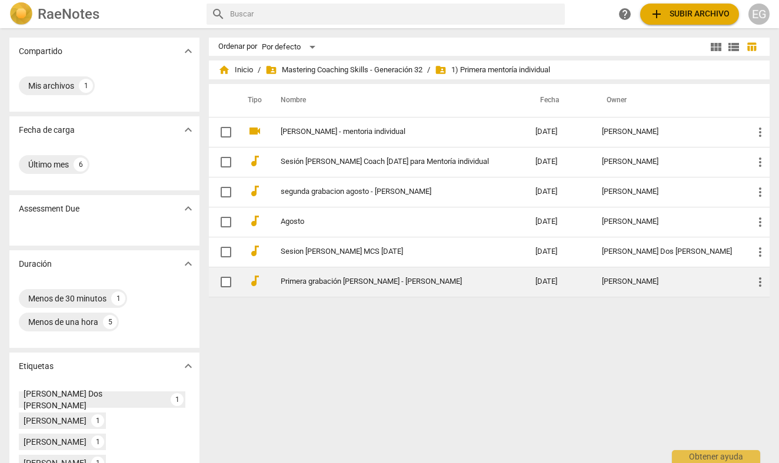
click at [346, 285] on link "Primera grabación [PERSON_NAME] - [PERSON_NAME]" at bounding box center [387, 282] width 212 height 9
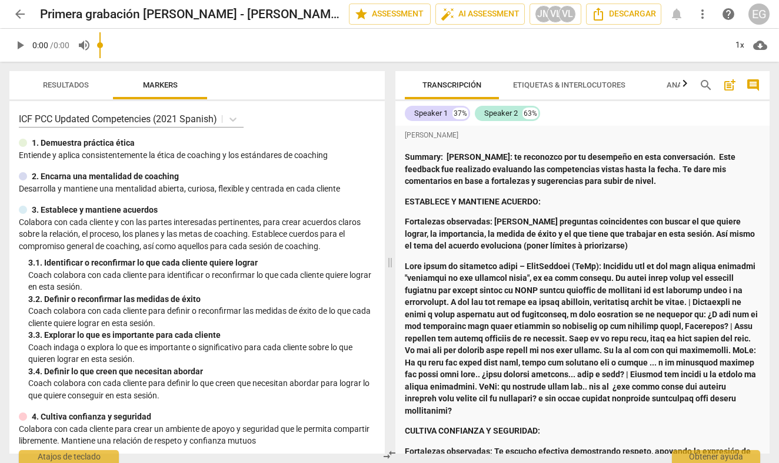
click at [62, 50] on p "0:00 / 0:00" at bounding box center [50, 45] width 37 height 12
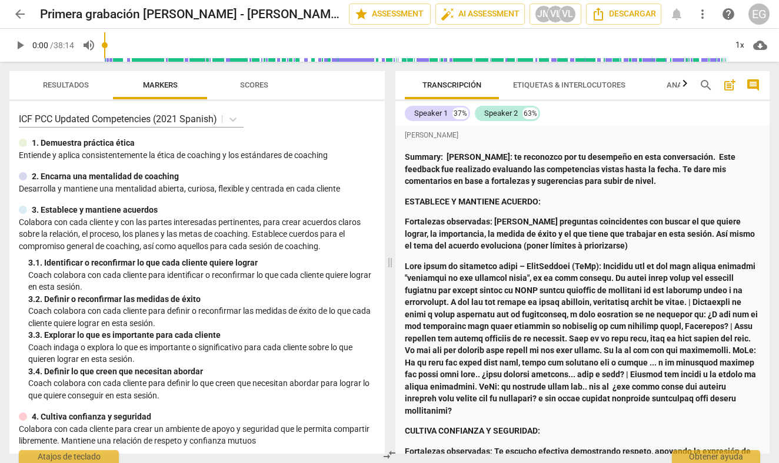
click at [24, 15] on span "arrow_back" at bounding box center [20, 14] width 14 height 14
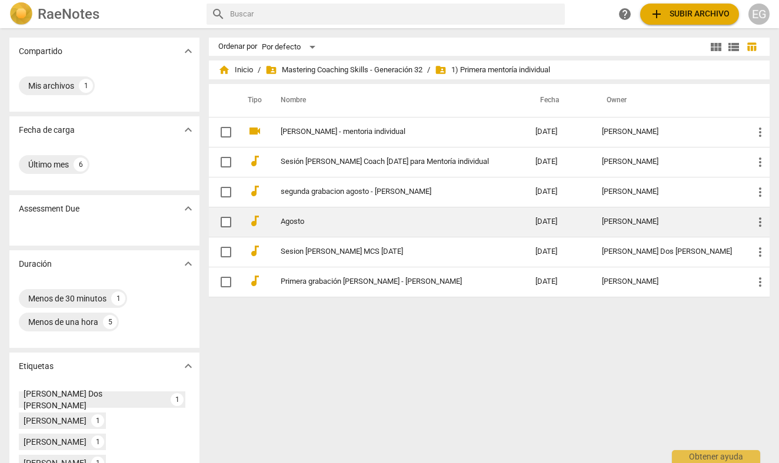
click at [307, 224] on link "Agosto" at bounding box center [387, 222] width 212 height 9
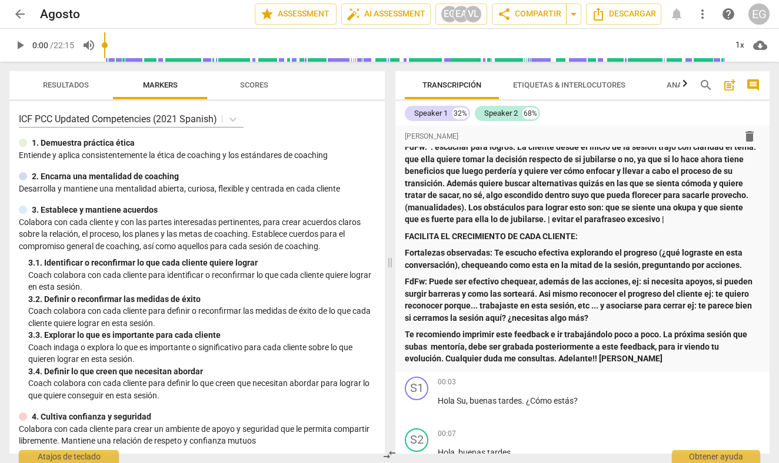
click at [21, 12] on span "arrow_back" at bounding box center [20, 14] width 14 height 14
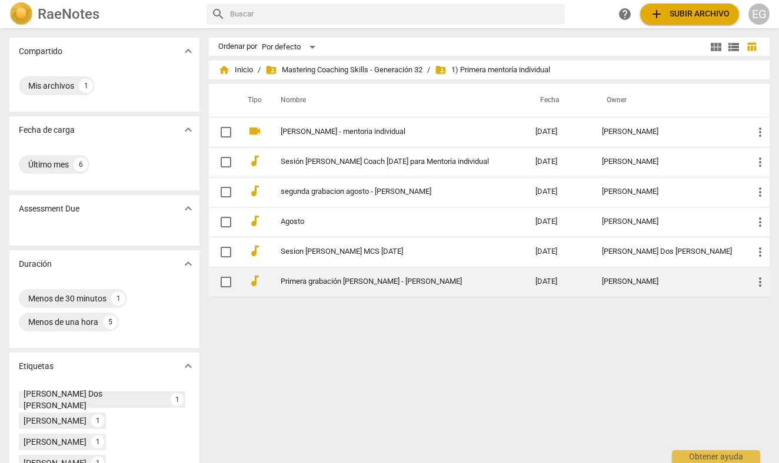
click at [339, 279] on link "Primera grabación [PERSON_NAME] - [PERSON_NAME]" at bounding box center [387, 282] width 212 height 9
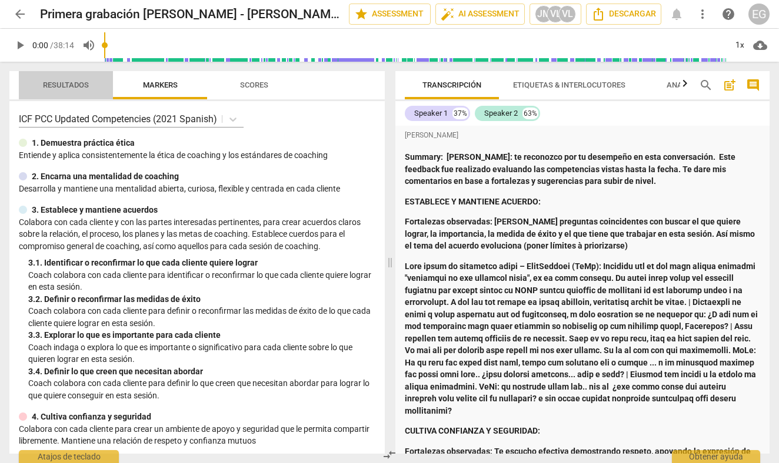
click at [66, 82] on span "Resultados" at bounding box center [66, 85] width 46 height 9
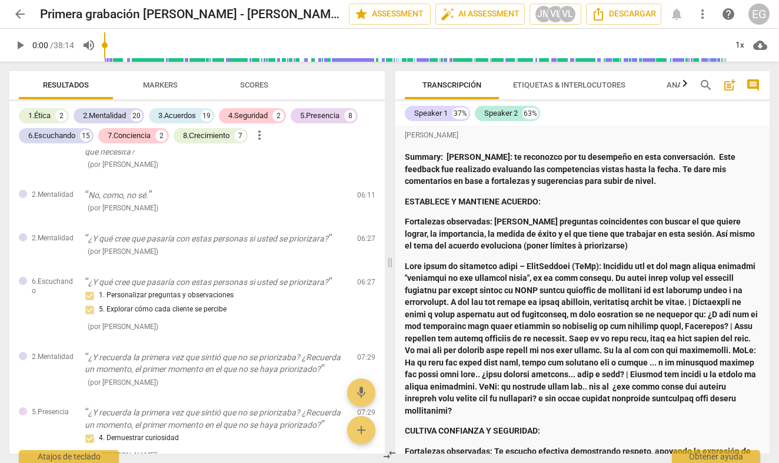
scroll to position [674, 0]
